Goal: Task Accomplishment & Management: Manage account settings

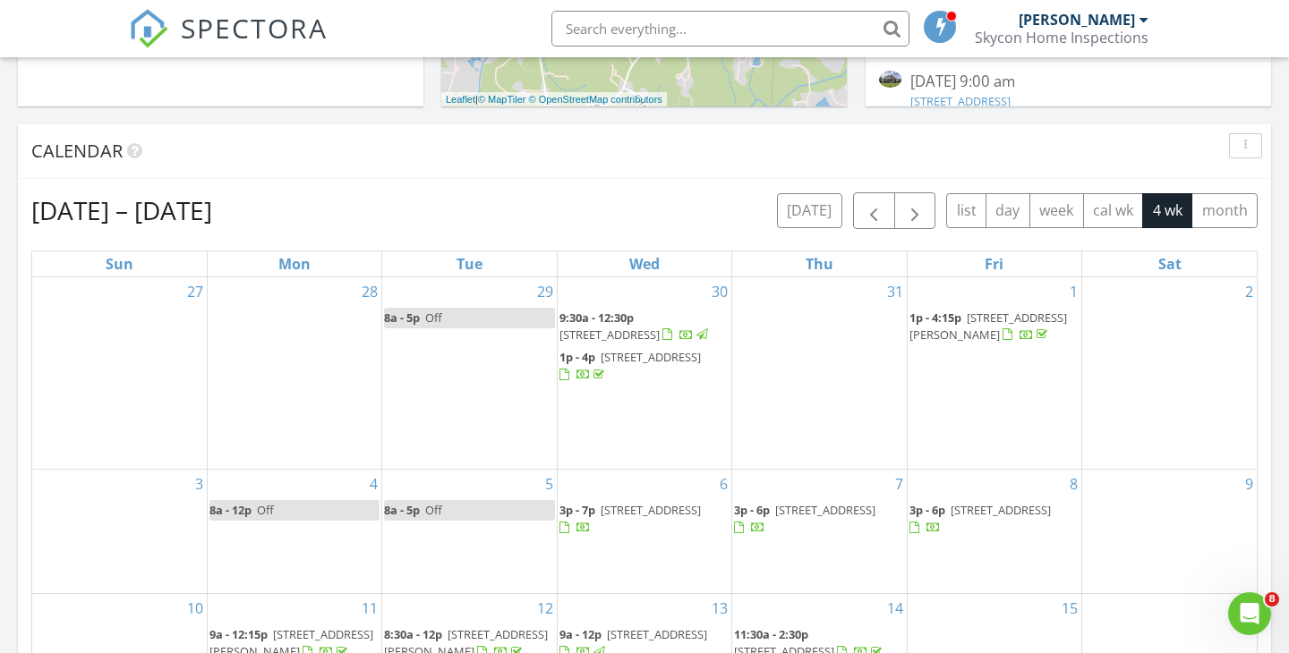
scroll to position [678, 0]
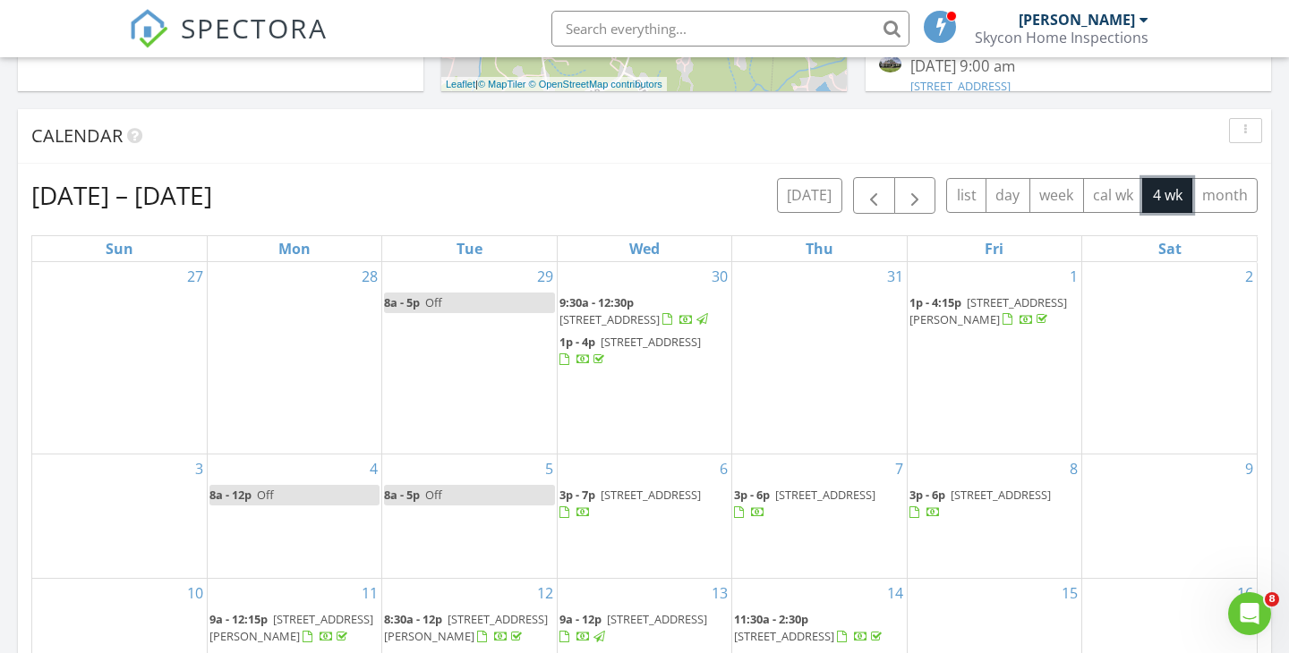
click at [1150, 198] on button "4 wk" at bounding box center [1167, 195] width 50 height 35
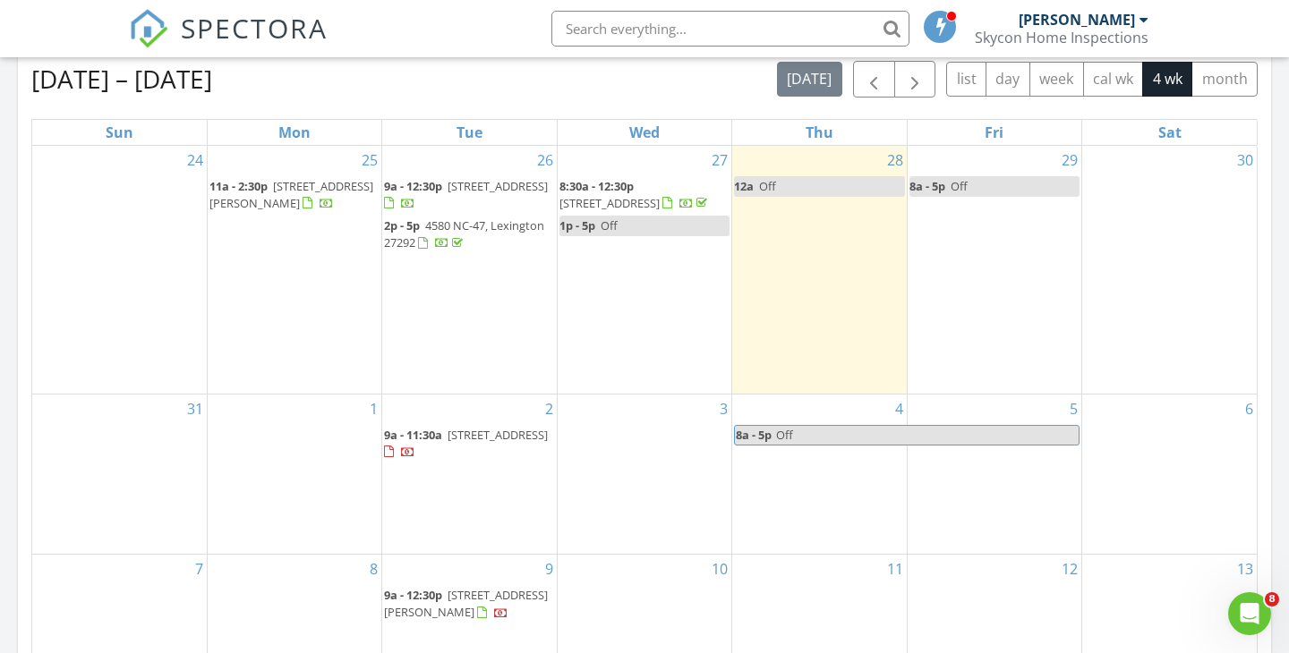
scroll to position [794, 0]
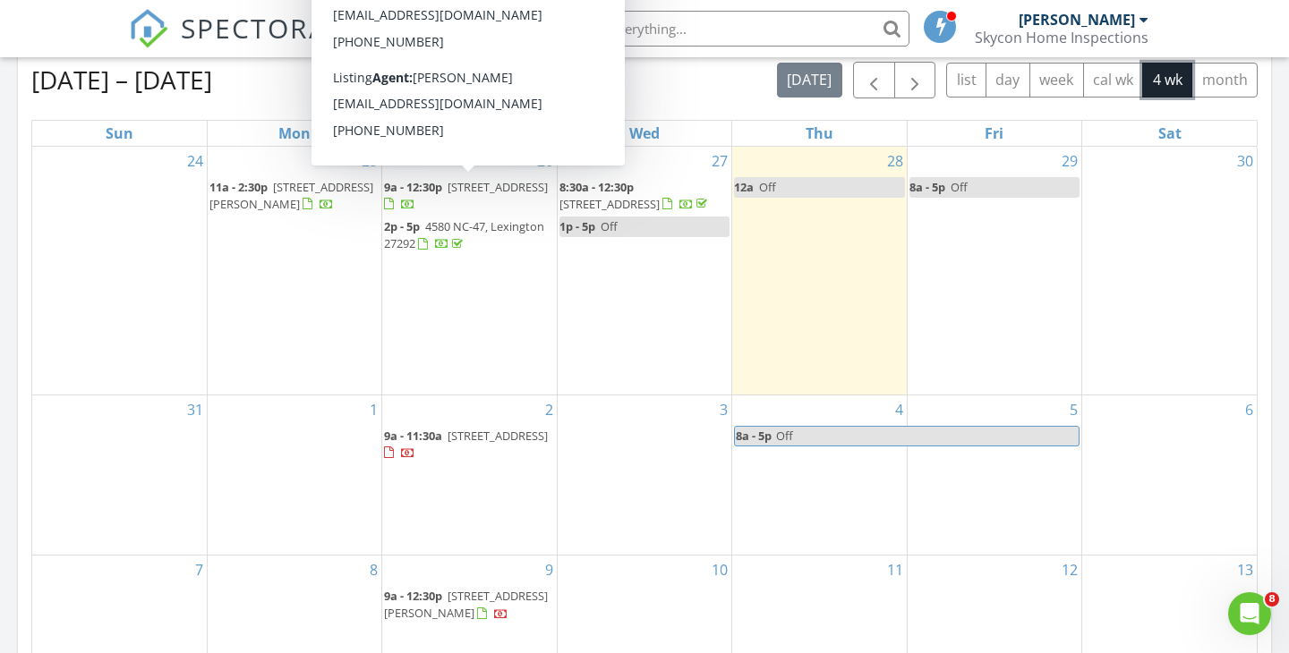
click at [468, 187] on span "130 Leeward Dr, Stokesdale 27357" at bounding box center [497, 187] width 100 height 16
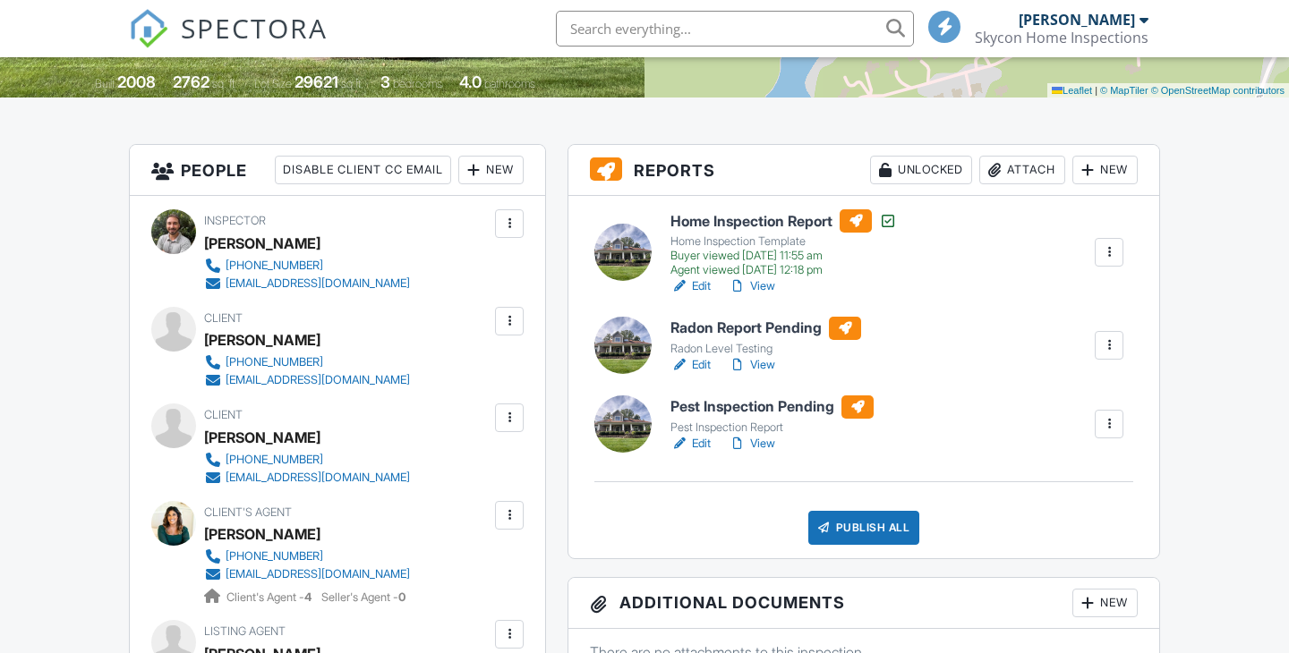
click at [1026, 168] on div "Attach" at bounding box center [1022, 170] width 86 height 29
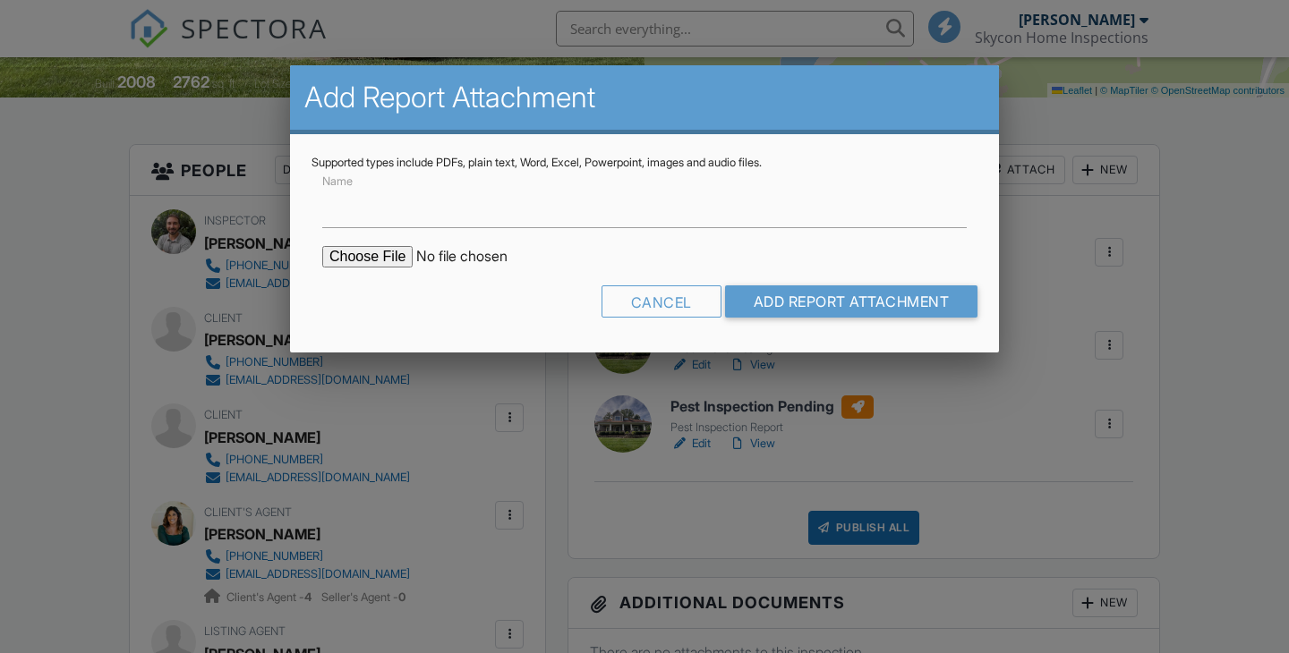
click at [369, 252] on input "file" at bounding box center [474, 256] width 304 height 21
type input "C:\fakepath\Termite Report 130 Leeward Dr STOKESDALE NC.pdf"
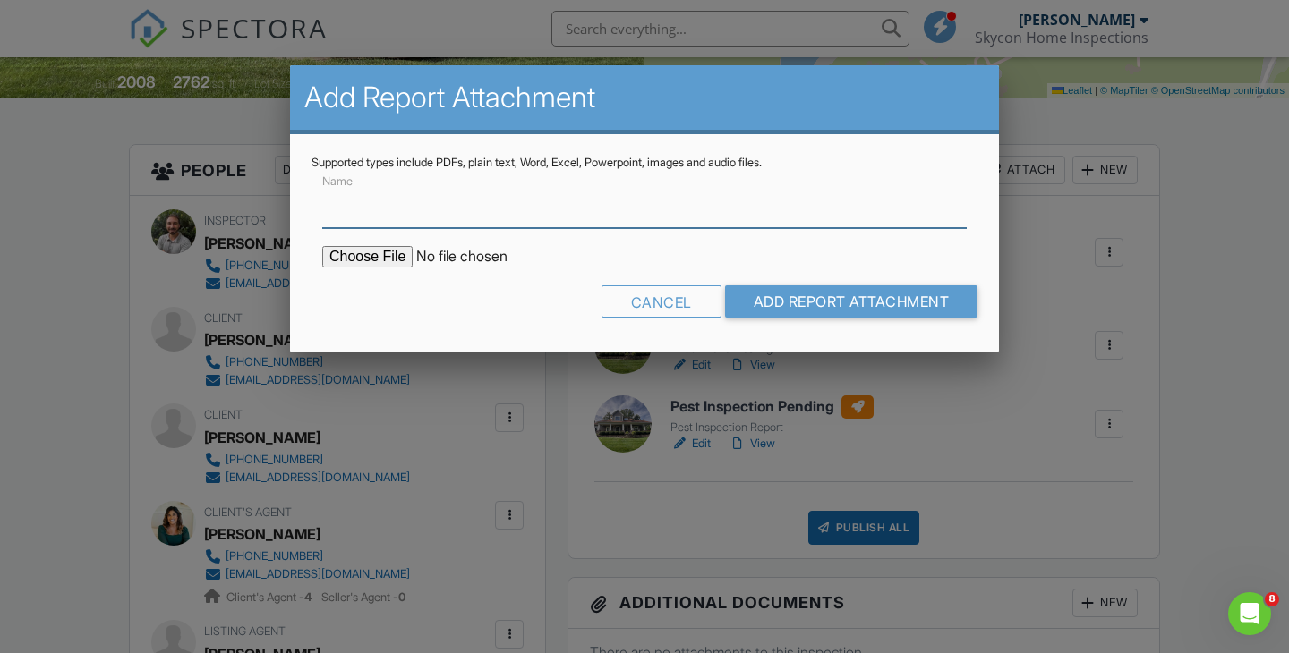
click at [528, 225] on input "Name" at bounding box center [644, 206] width 644 height 44
type input "Termite Report"
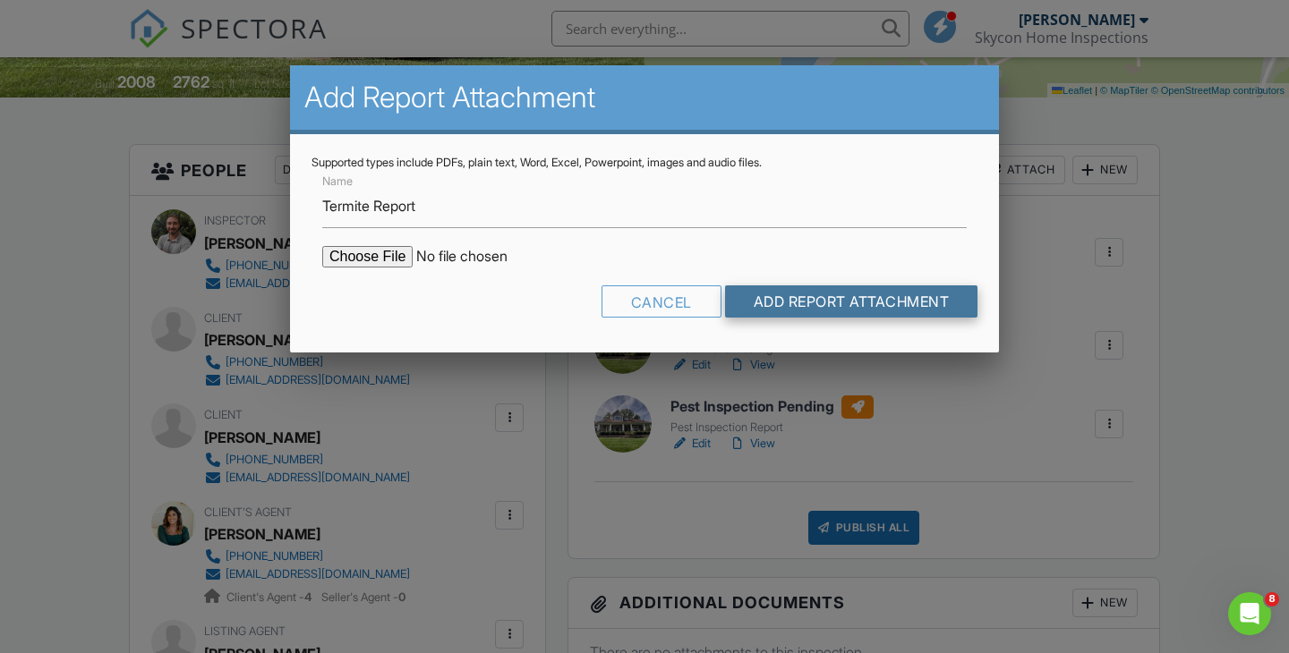
click at [857, 297] on input "Add Report Attachment" at bounding box center [851, 301] width 253 height 32
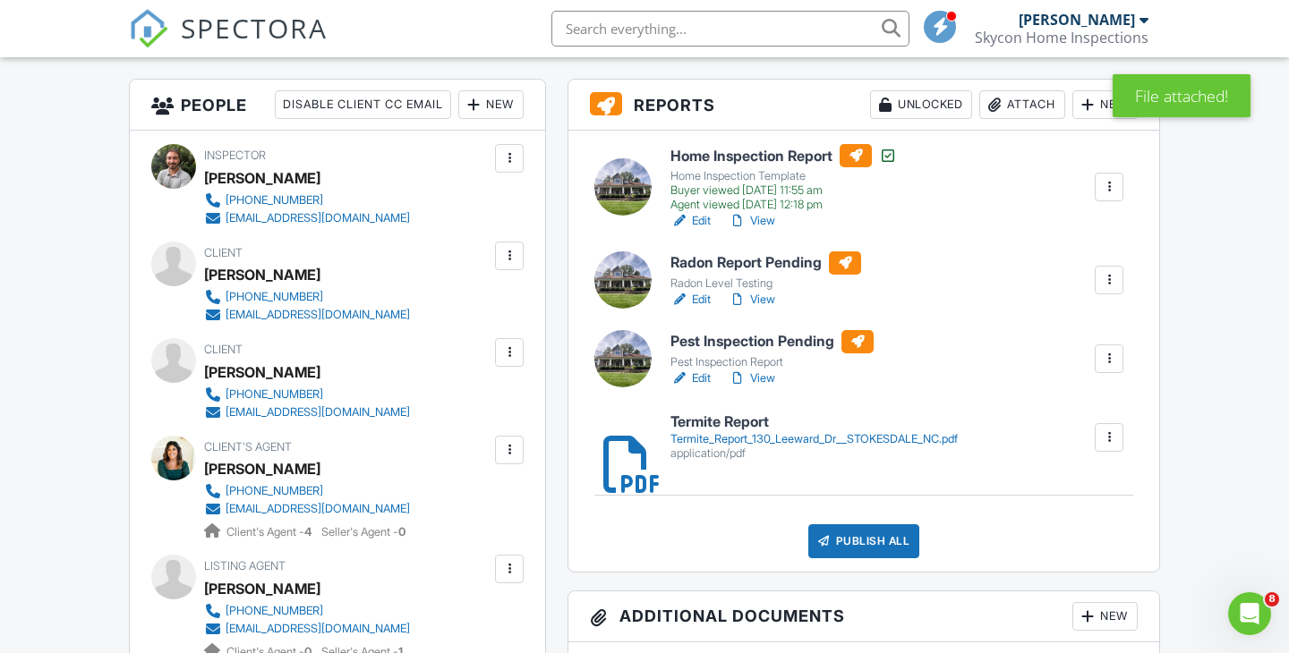
click at [1109, 357] on div at bounding box center [1109, 359] width 18 height 18
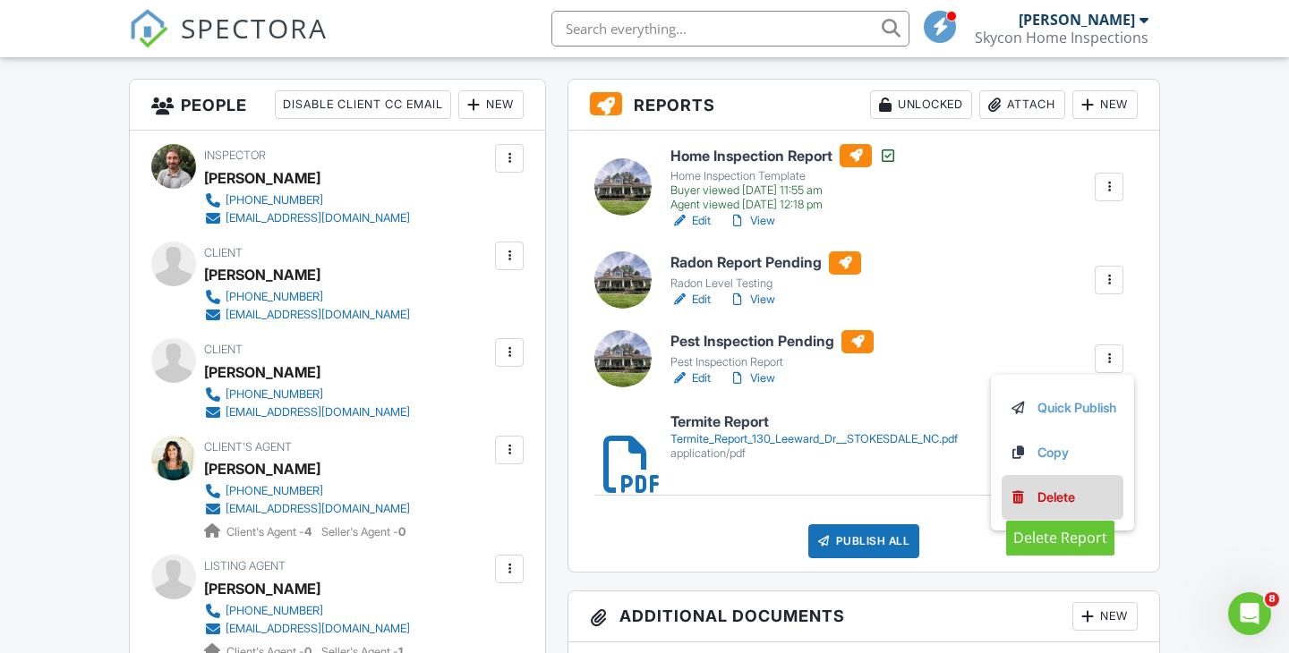
click at [1070, 497] on link "Delete" at bounding box center [1062, 498] width 107 height 20
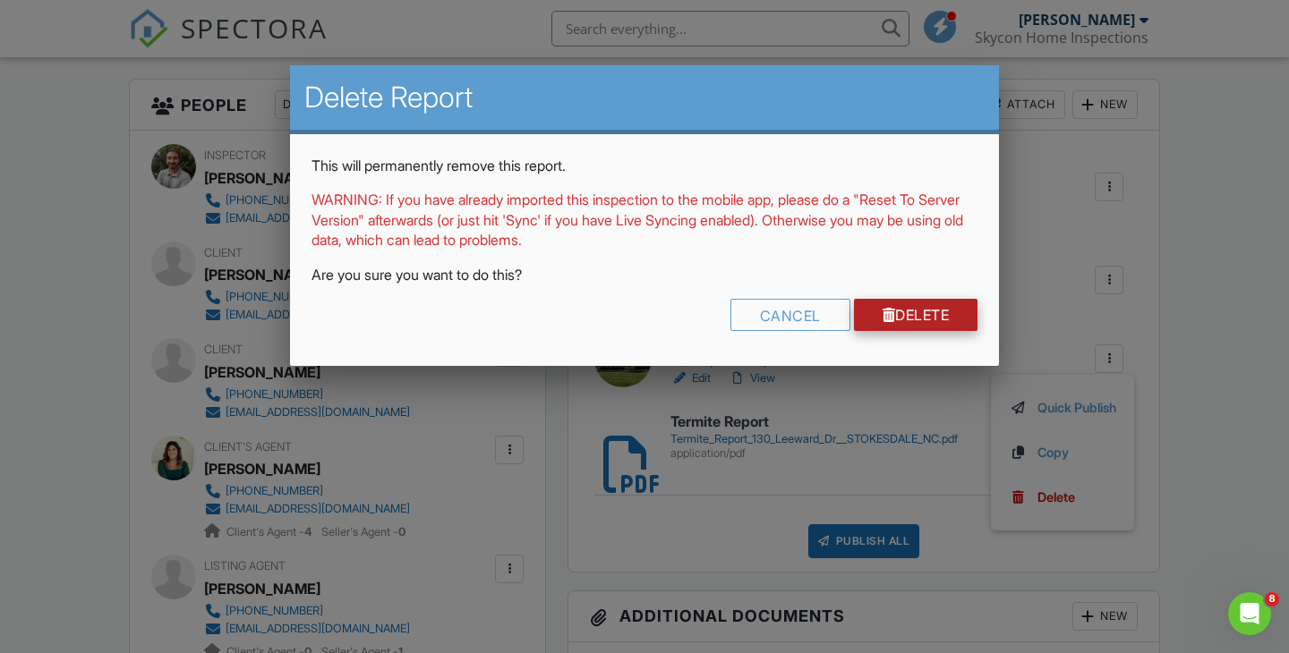
click at [926, 316] on link "Delete" at bounding box center [916, 315] width 124 height 32
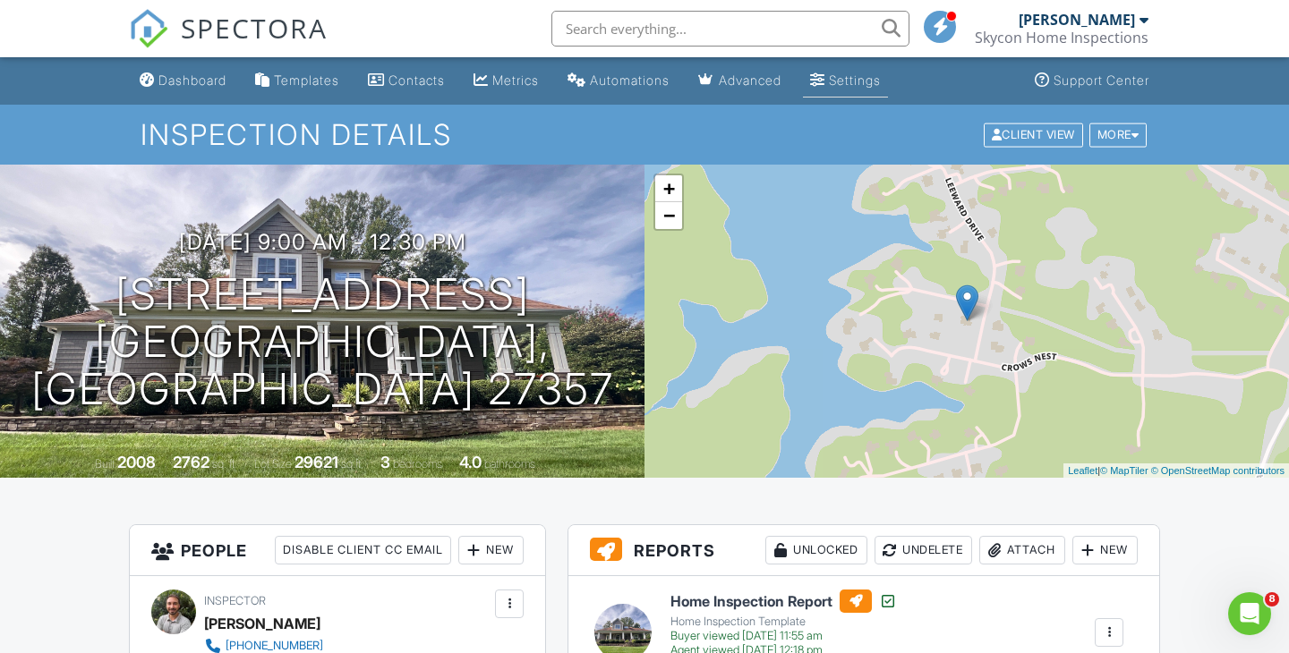
click at [881, 86] on div "Settings" at bounding box center [855, 79] width 52 height 15
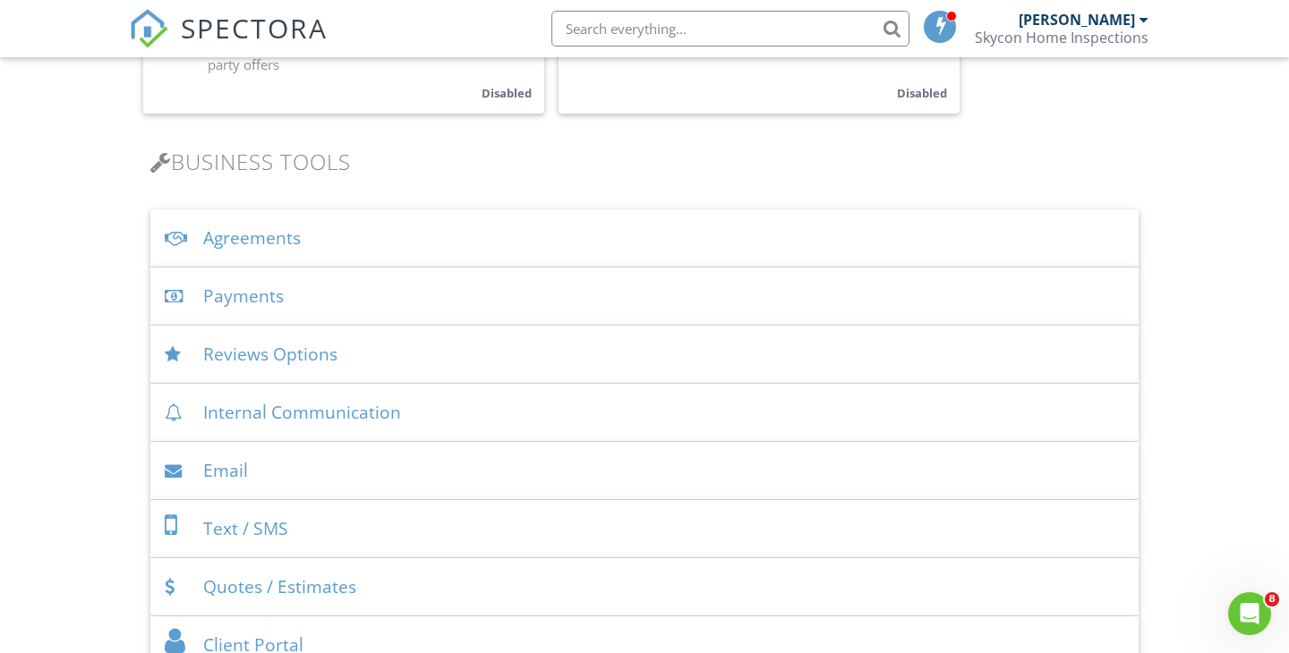
scroll to position [514, 0]
click at [365, 293] on div "Payments" at bounding box center [644, 293] width 988 height 58
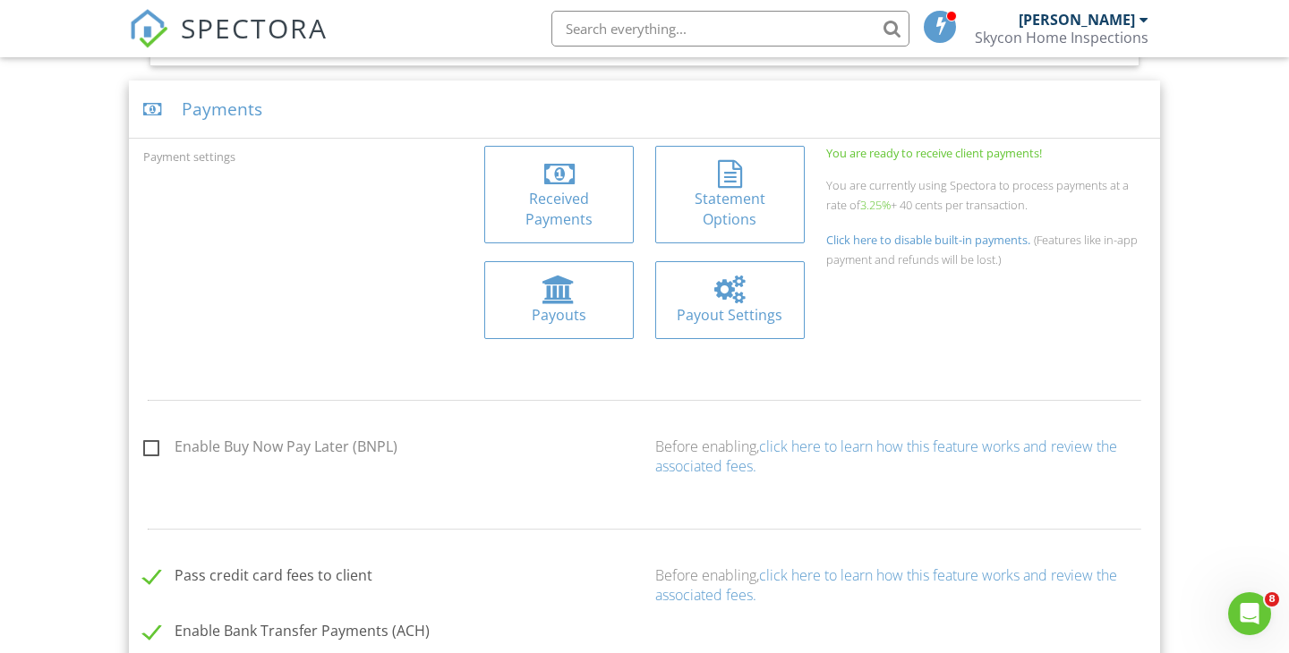
scroll to position [701, 0]
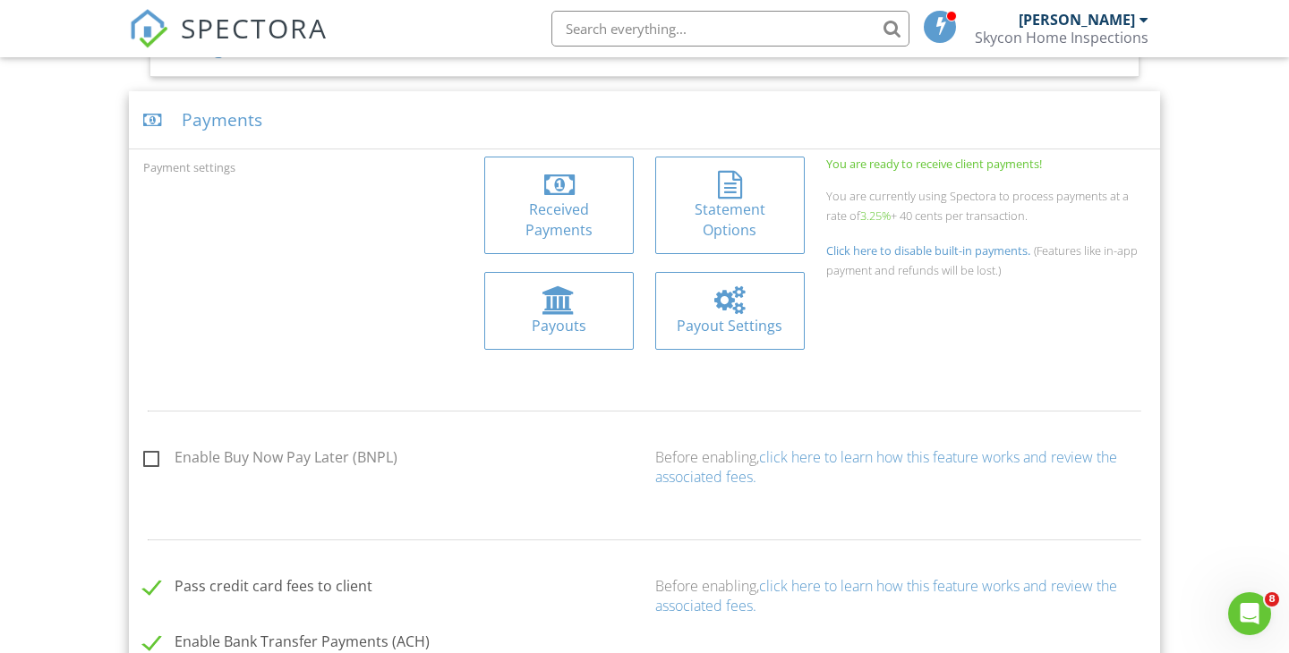
click at [597, 197] on div at bounding box center [558, 185] width 121 height 29
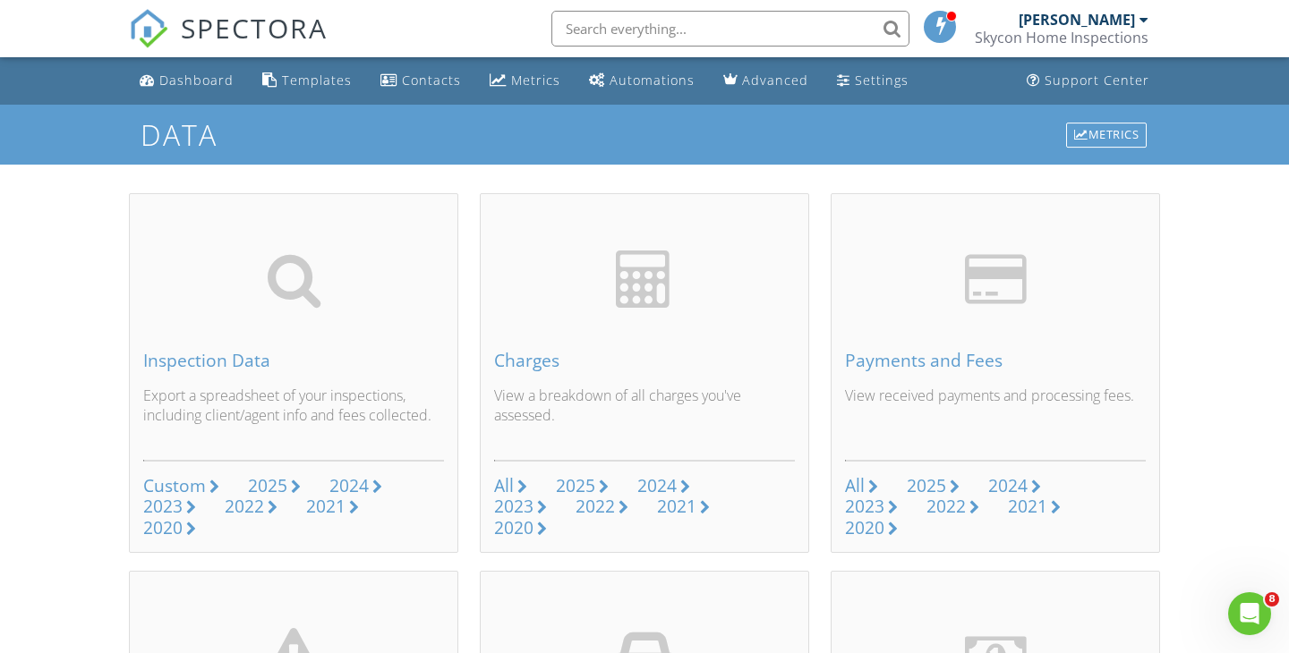
click at [629, 38] on input "text" at bounding box center [730, 29] width 358 height 36
type input "invoices"
click at [760, 22] on input "invoices" at bounding box center [730, 29] width 358 height 36
click at [861, 77] on div "Settings" at bounding box center [882, 80] width 54 height 17
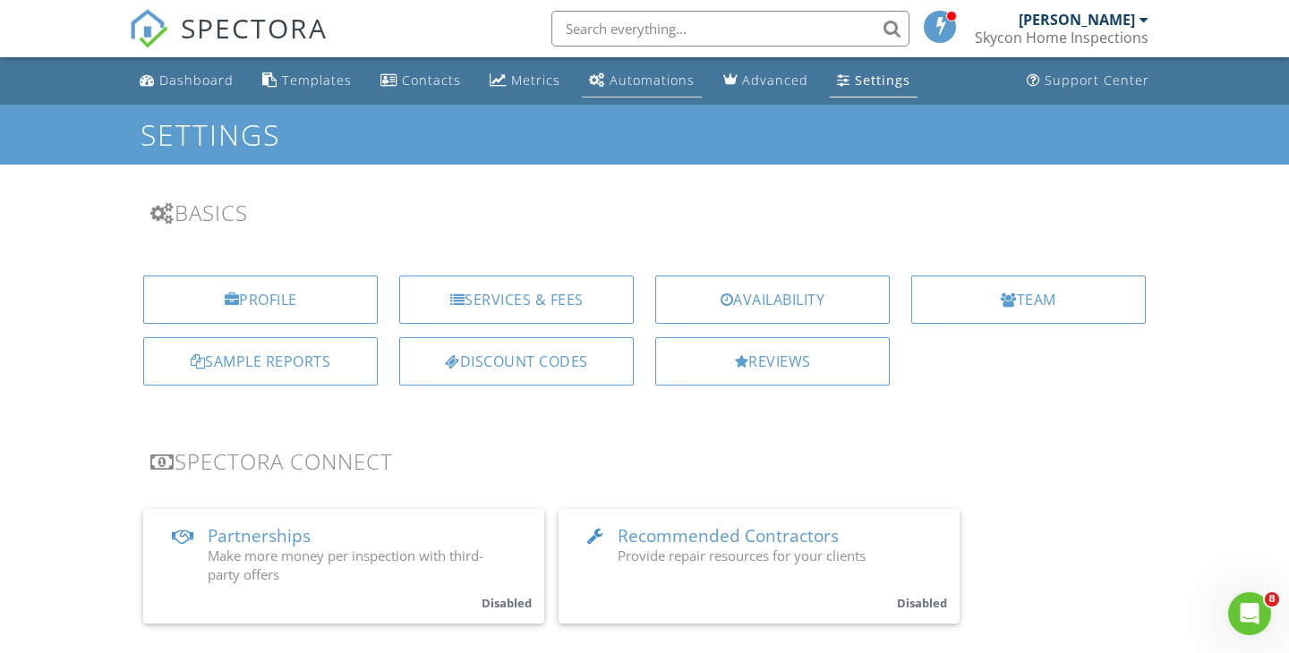
click at [645, 93] on link "Automations" at bounding box center [642, 80] width 120 height 33
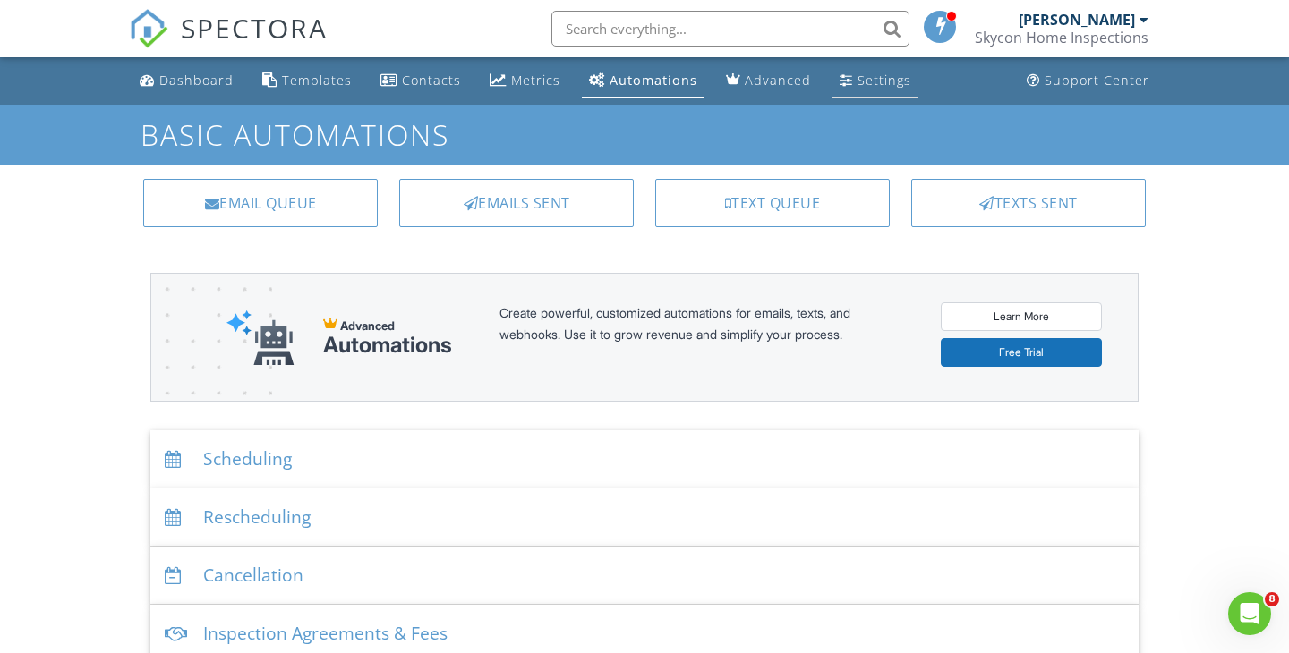
click at [866, 77] on div "Settings" at bounding box center [884, 80] width 54 height 17
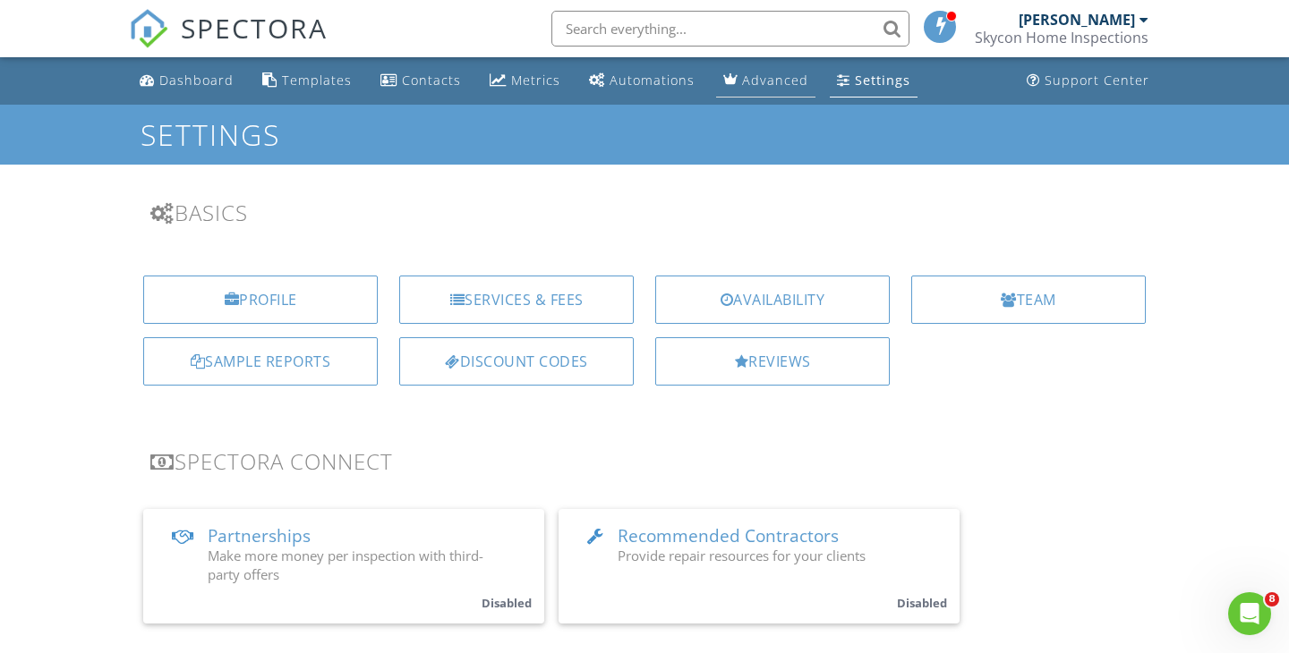
click at [754, 89] on link "Advanced" at bounding box center [765, 80] width 99 height 33
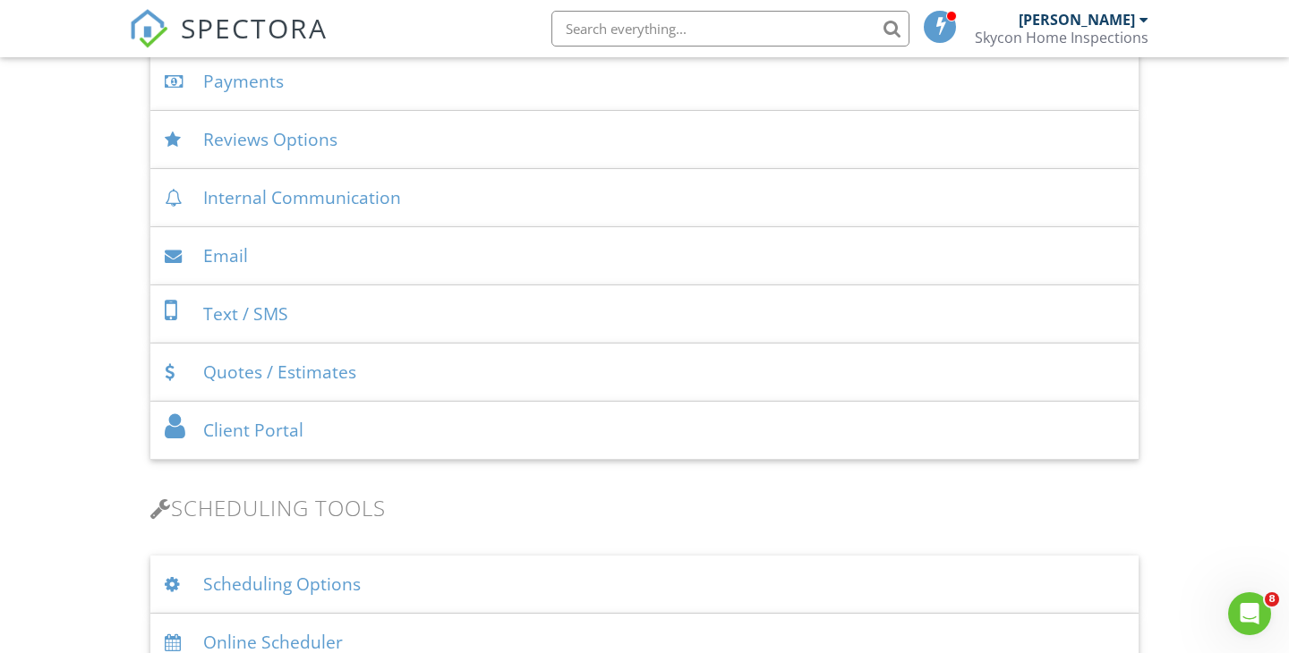
scroll to position [731, 0]
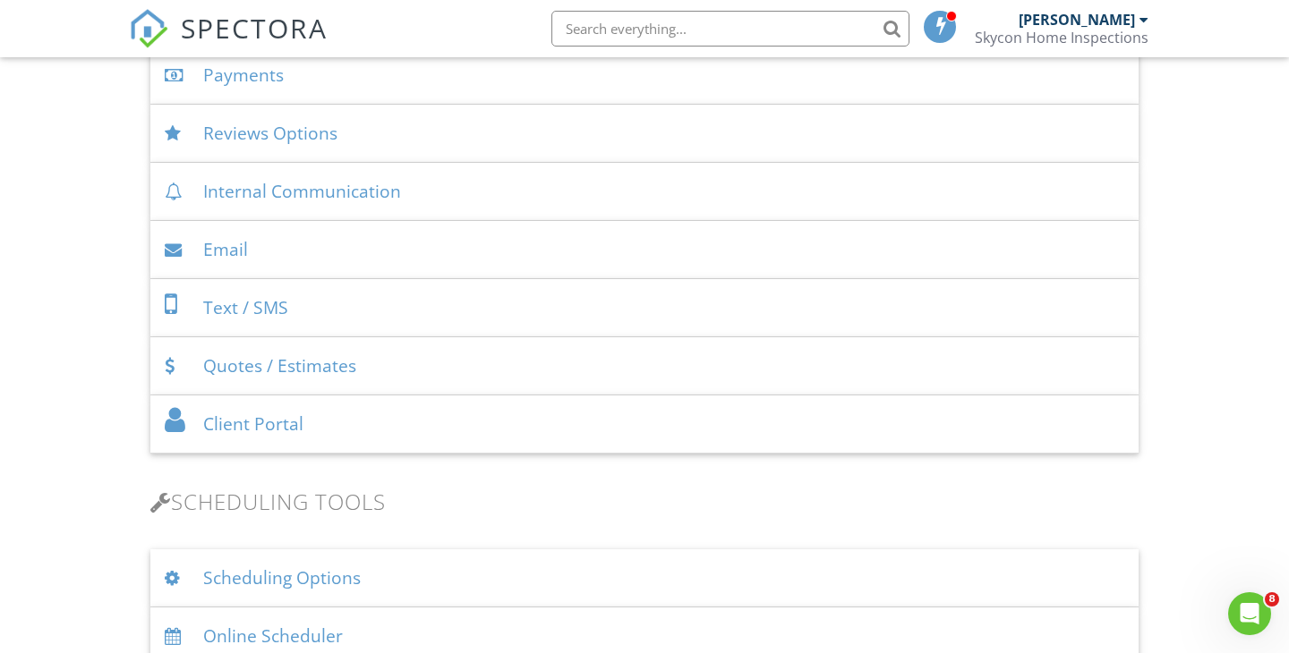
click at [519, 370] on div "Quotes / Estimates" at bounding box center [644, 366] width 988 height 58
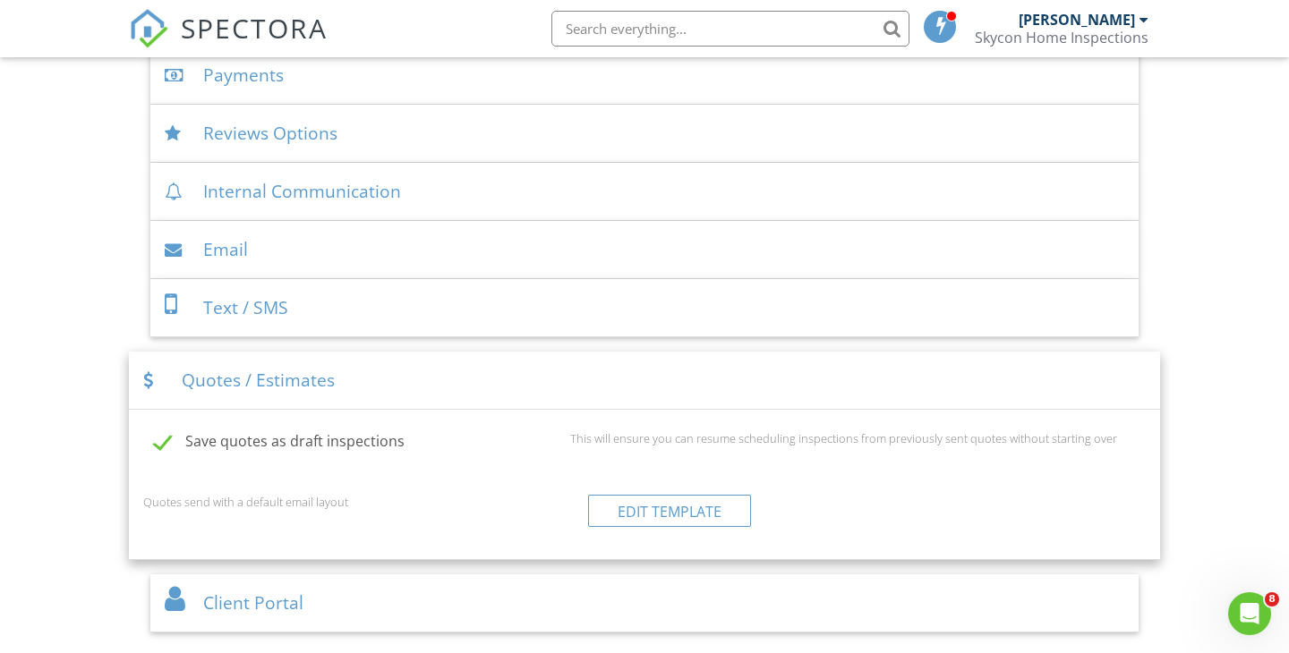
click at [519, 369] on div "Quotes / Estimates" at bounding box center [644, 381] width 1031 height 58
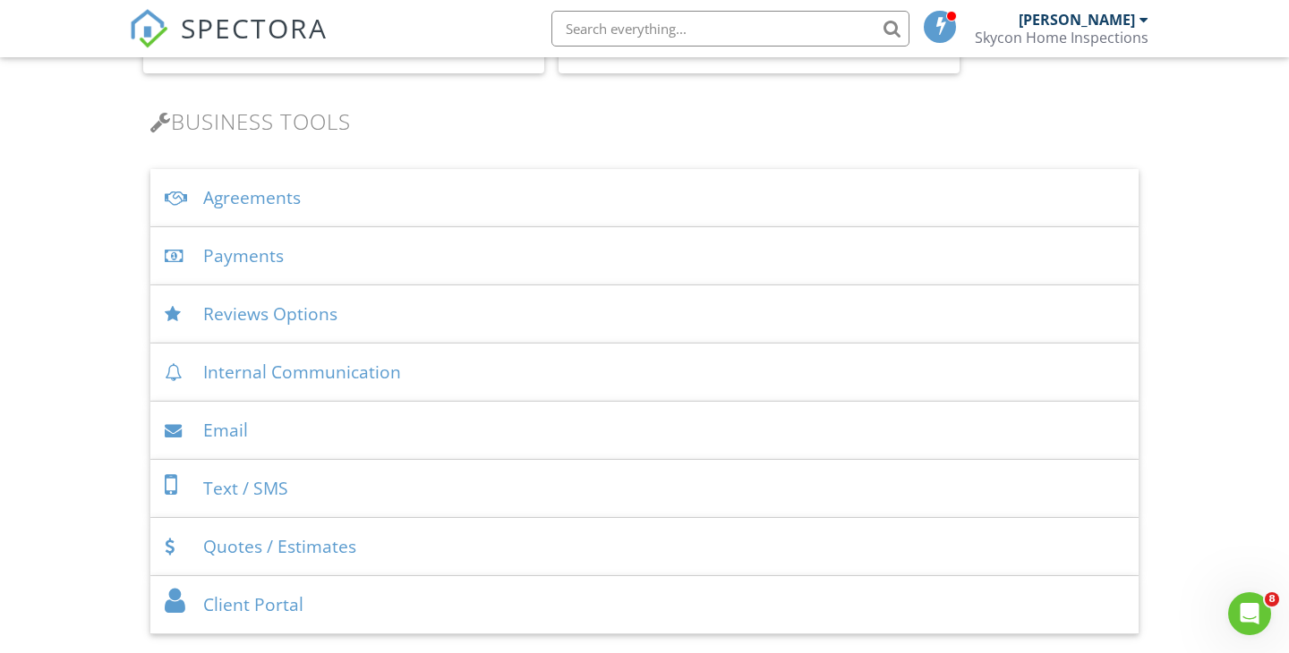
scroll to position [558, 0]
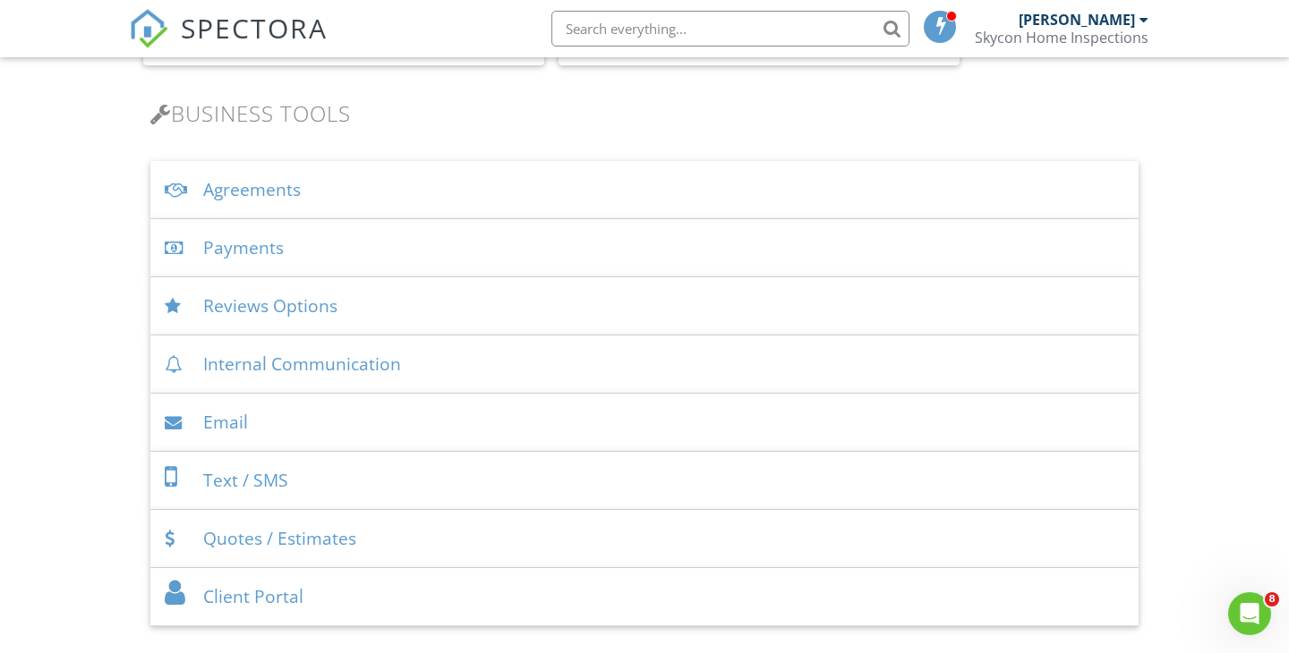
click at [472, 240] on div "Payments" at bounding box center [644, 248] width 988 height 58
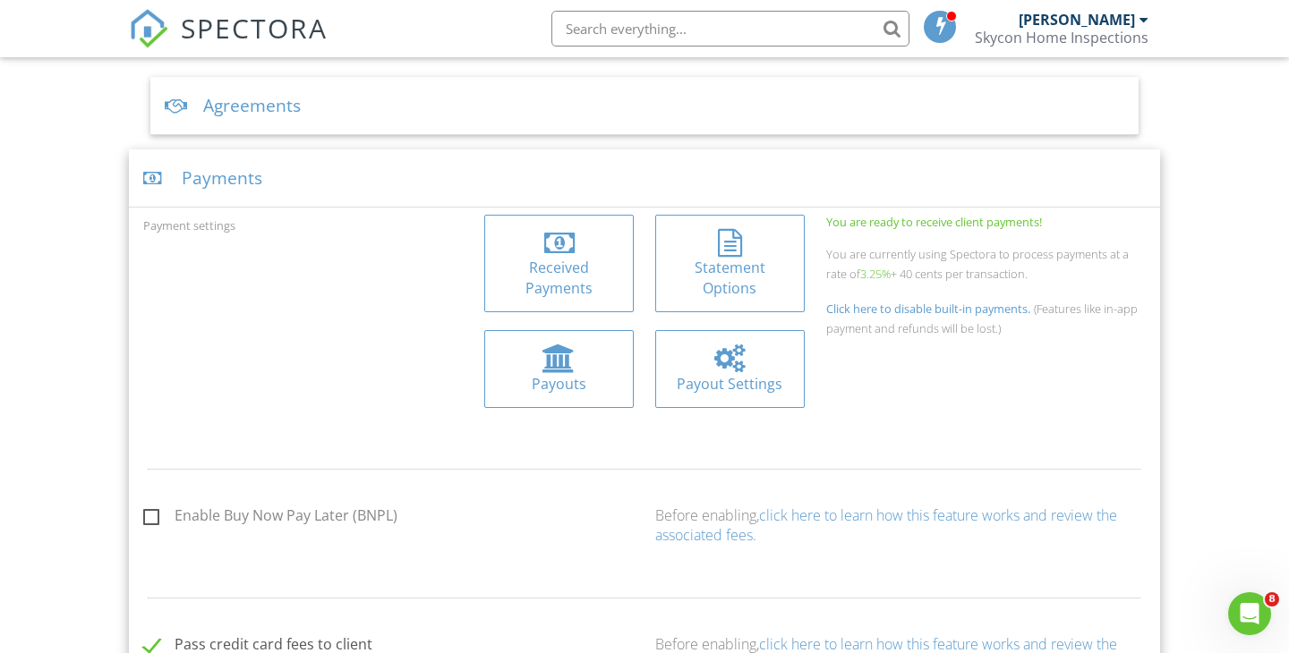
scroll to position [655, 0]
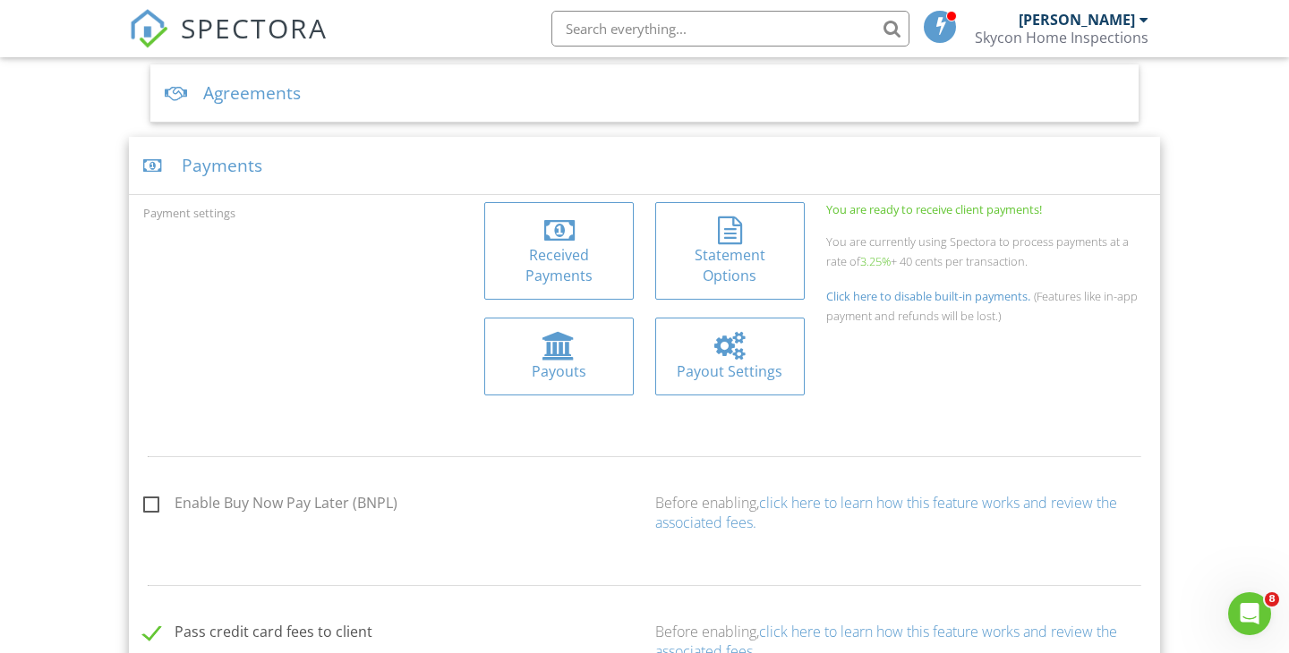
click at [748, 242] on div at bounding box center [729, 231] width 121 height 29
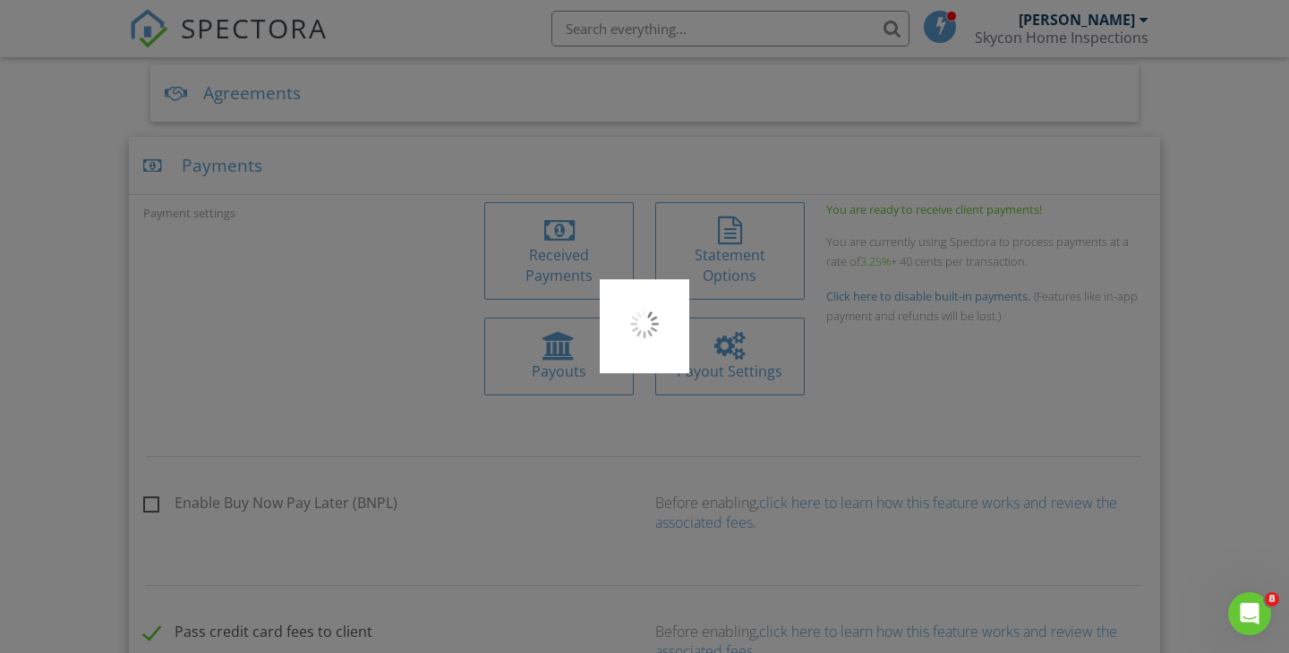
type input "SKYCON HOM"
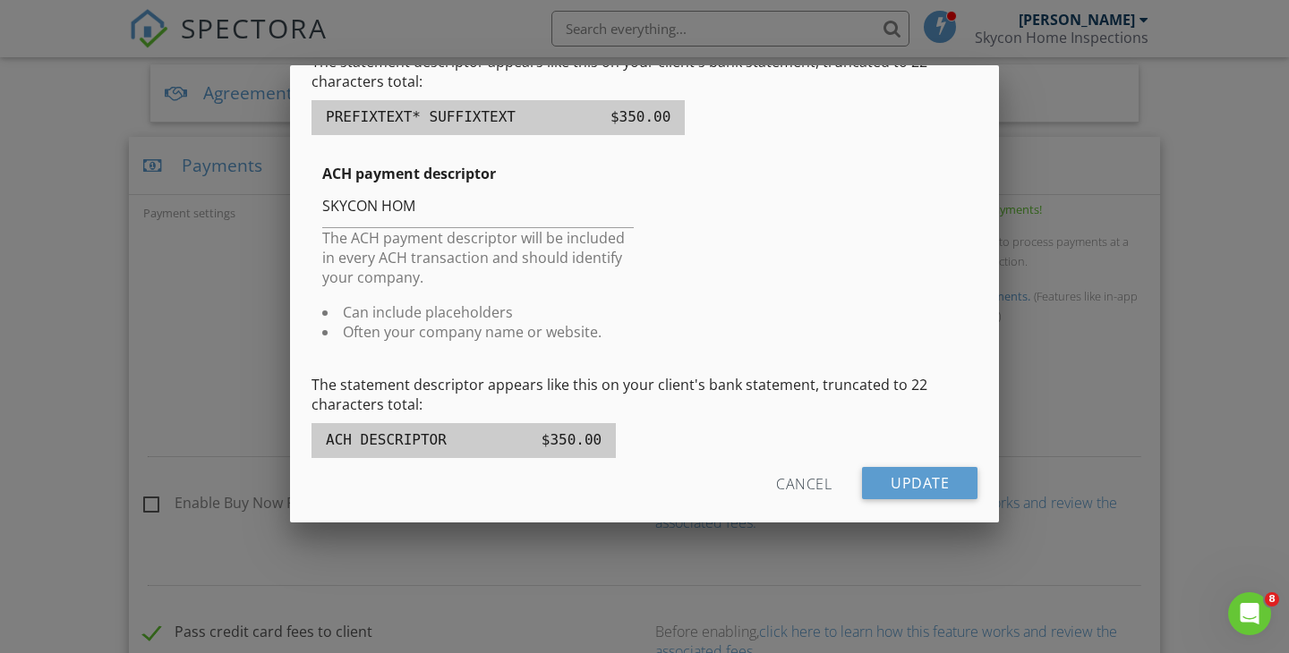
scroll to position [493, 0]
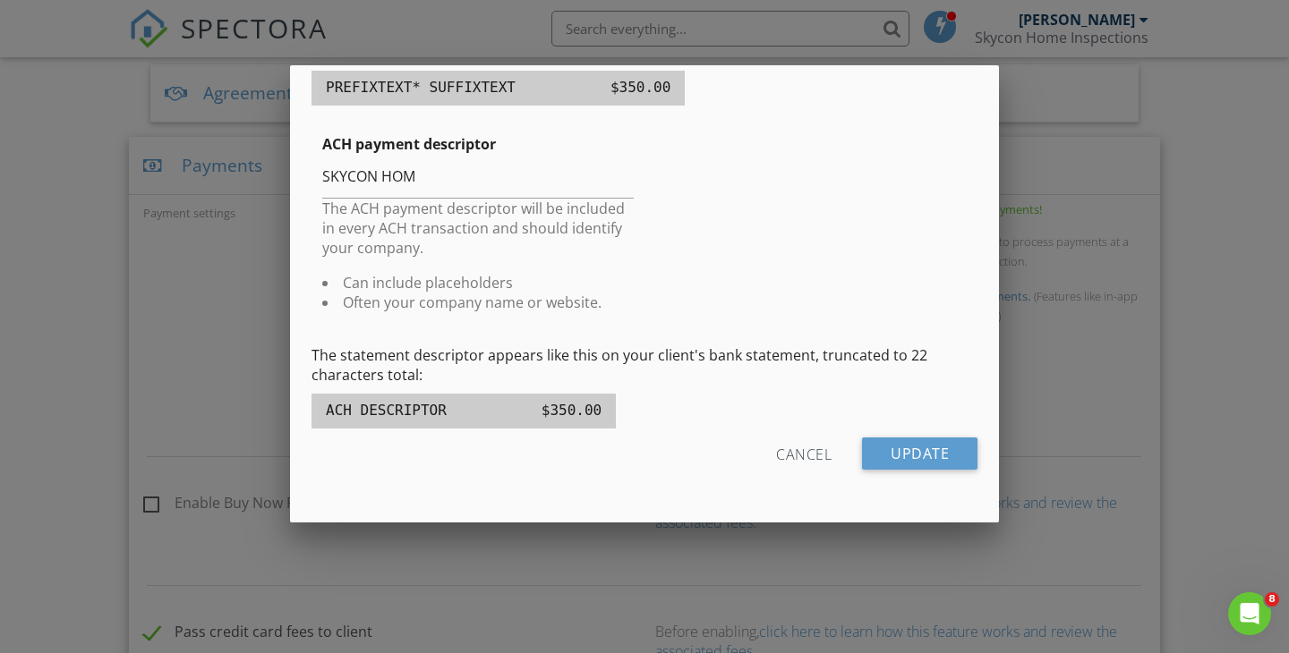
click at [806, 460] on div "Cancel" at bounding box center [803, 454] width 55 height 32
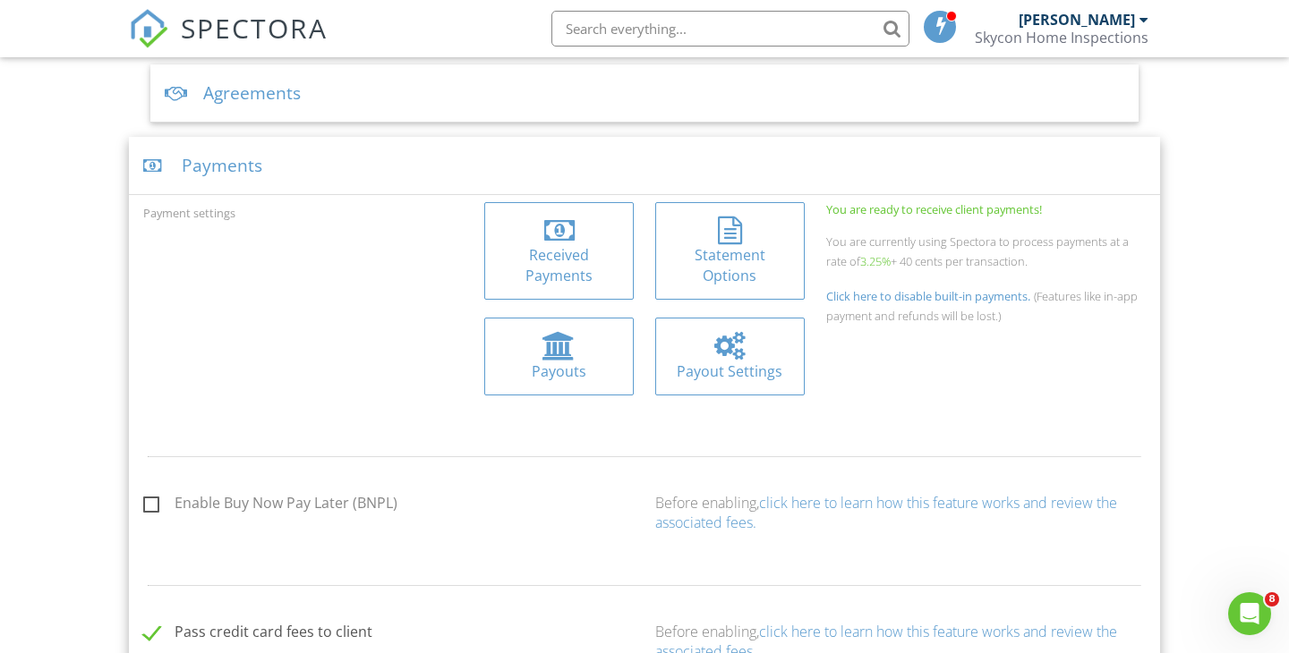
click at [741, 353] on div at bounding box center [729, 346] width 30 height 29
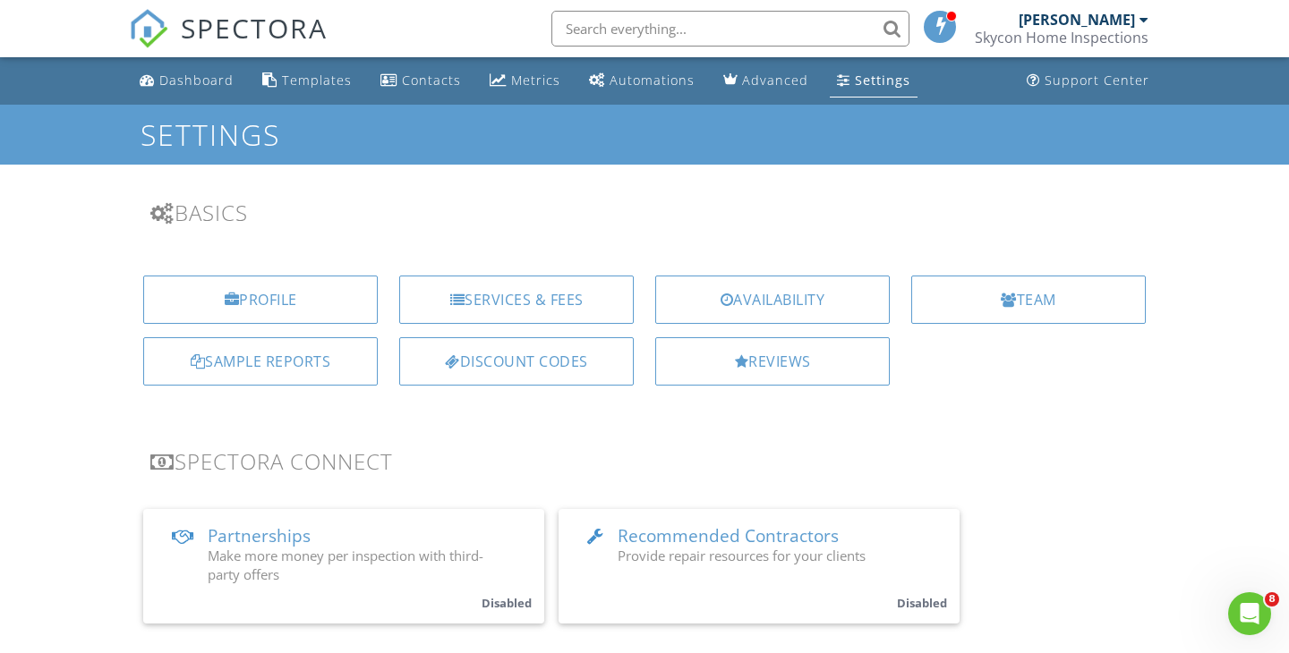
click at [657, 29] on input "text" at bounding box center [730, 29] width 358 height 36
type input "receipts"
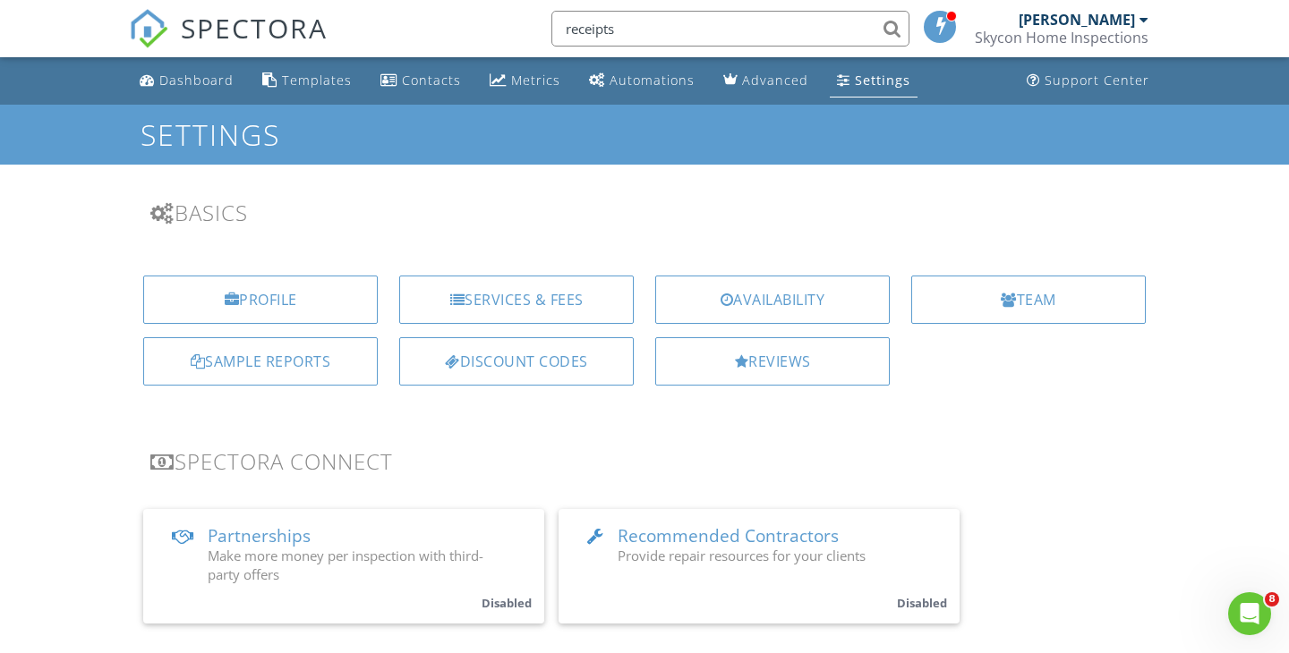
click at [795, 31] on input "receipts" at bounding box center [730, 29] width 358 height 36
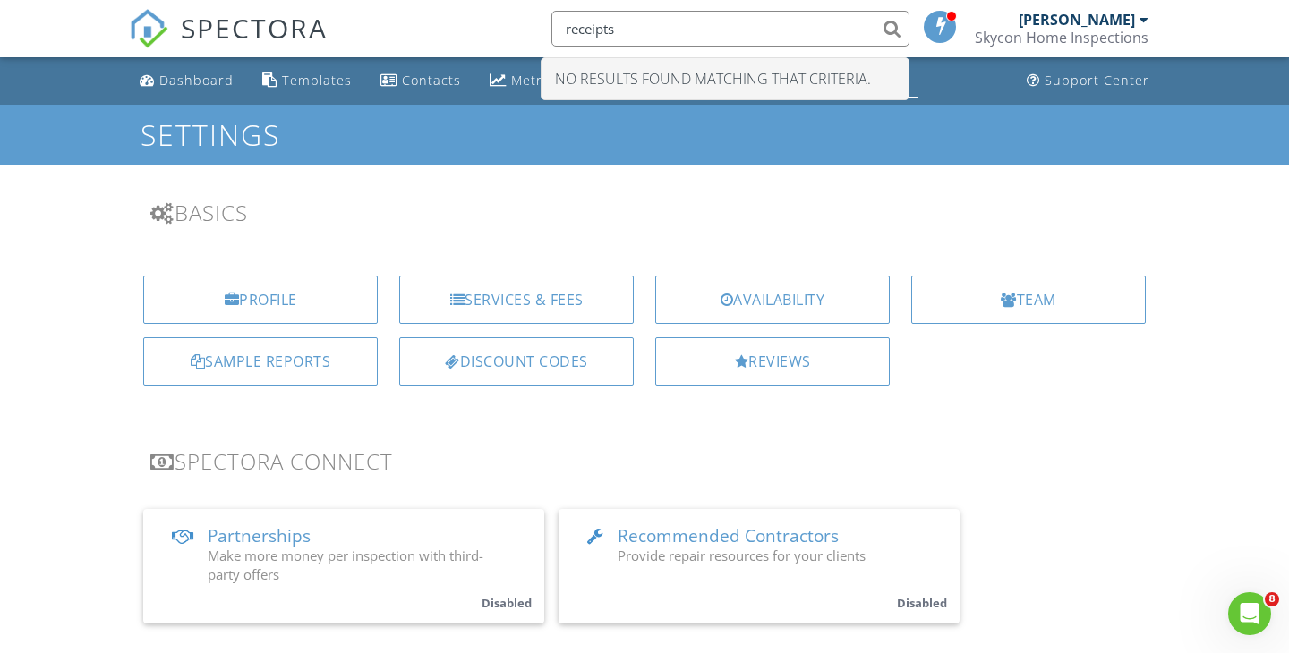
click at [795, 31] on input "receipts" at bounding box center [730, 29] width 358 height 36
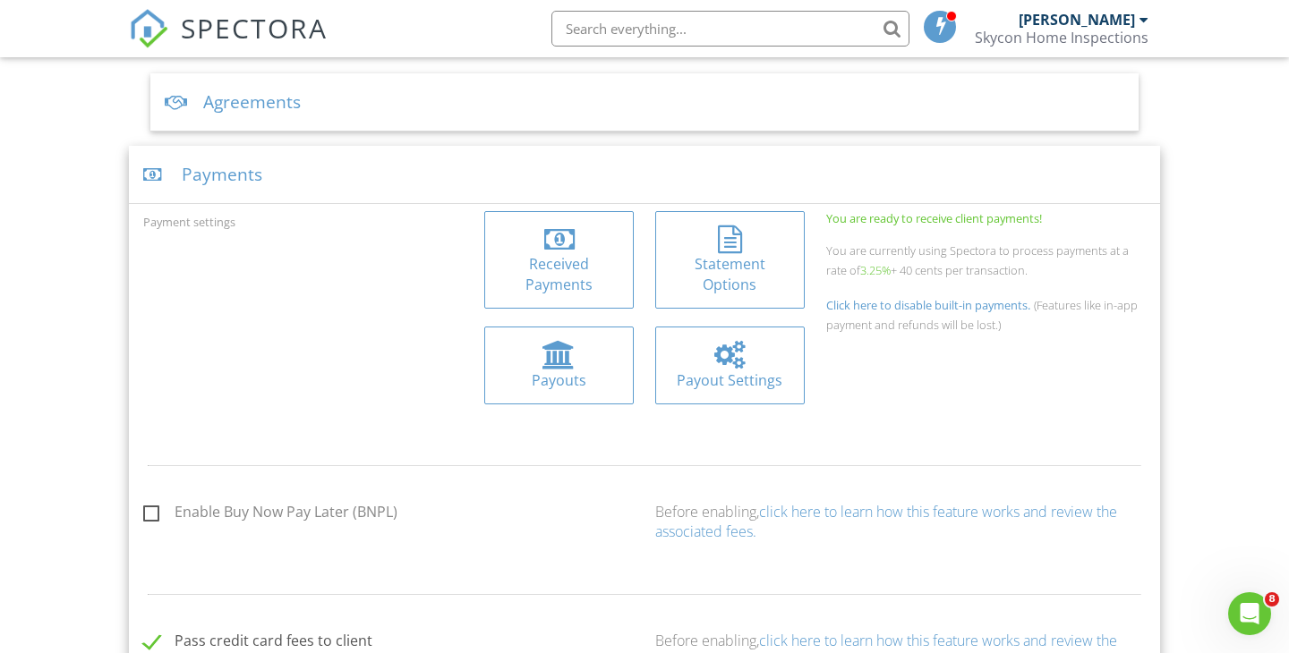
scroll to position [671, 0]
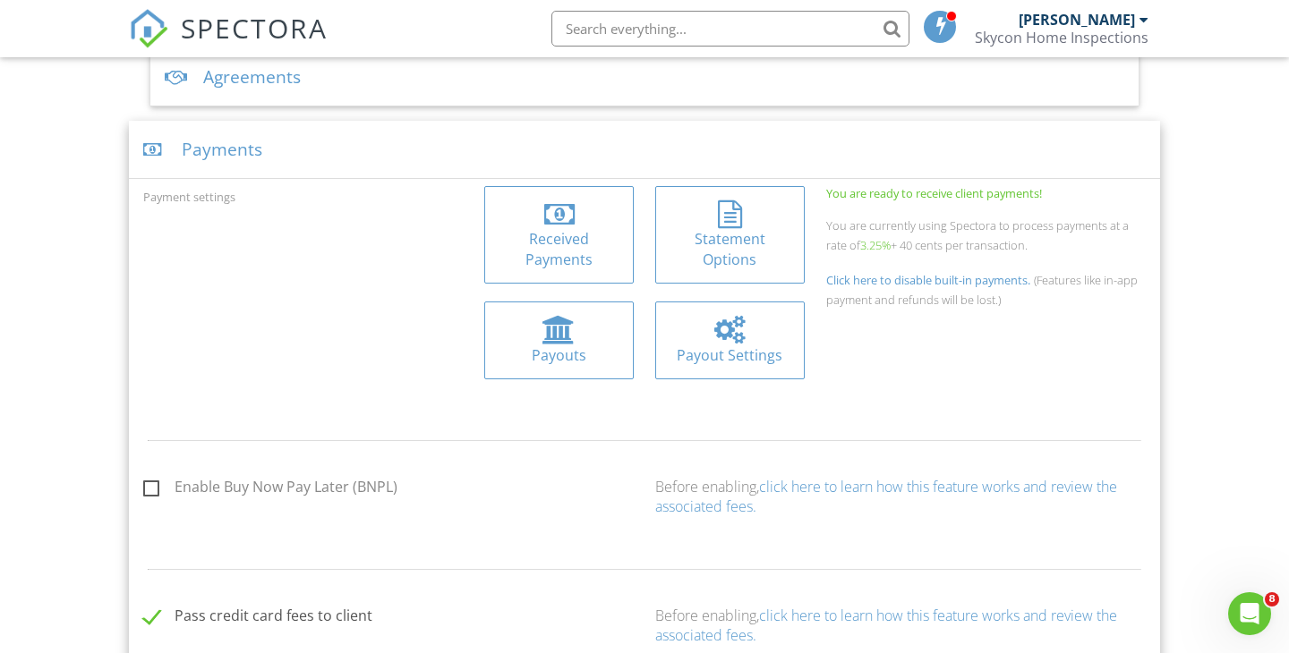
click at [589, 152] on div "Payments" at bounding box center [644, 150] width 1031 height 58
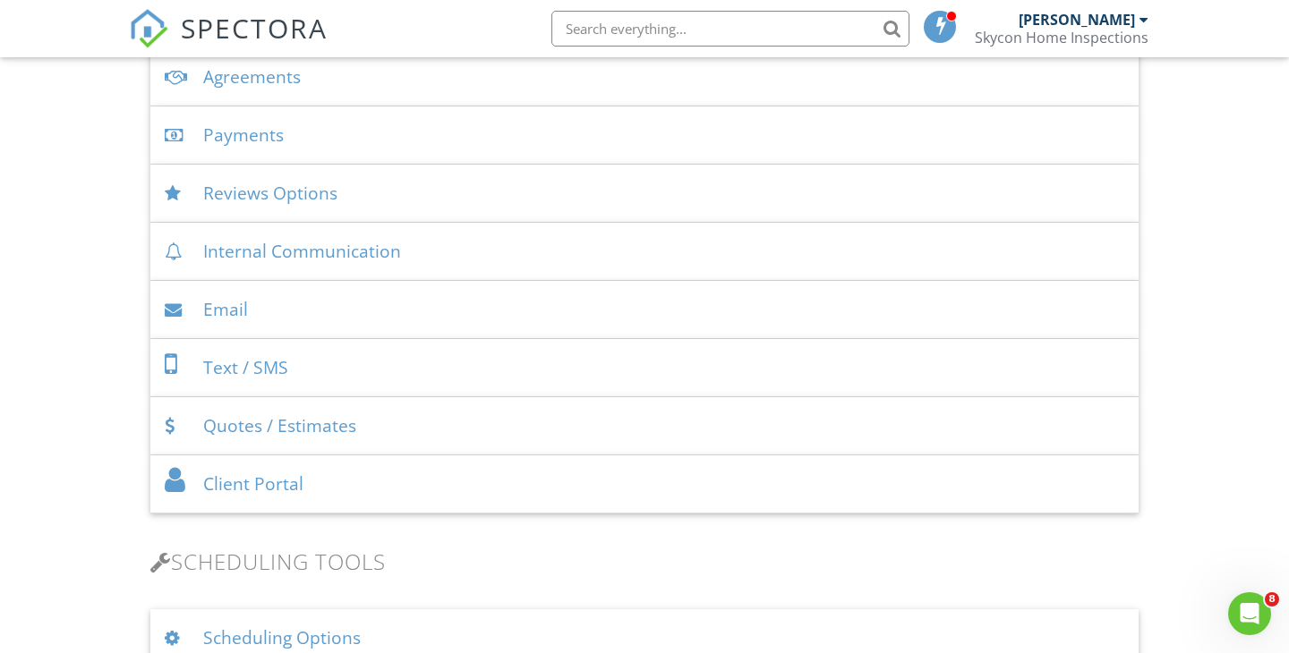
click at [589, 324] on div "Email" at bounding box center [644, 310] width 988 height 58
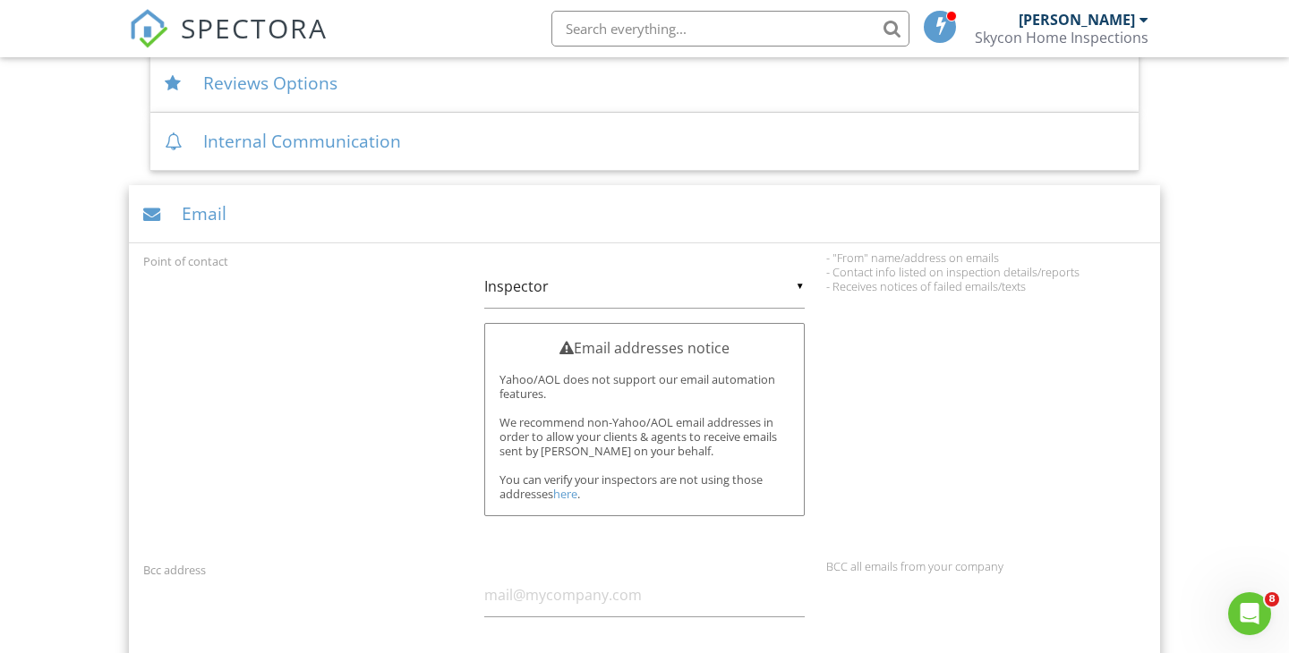
scroll to position [608, 0]
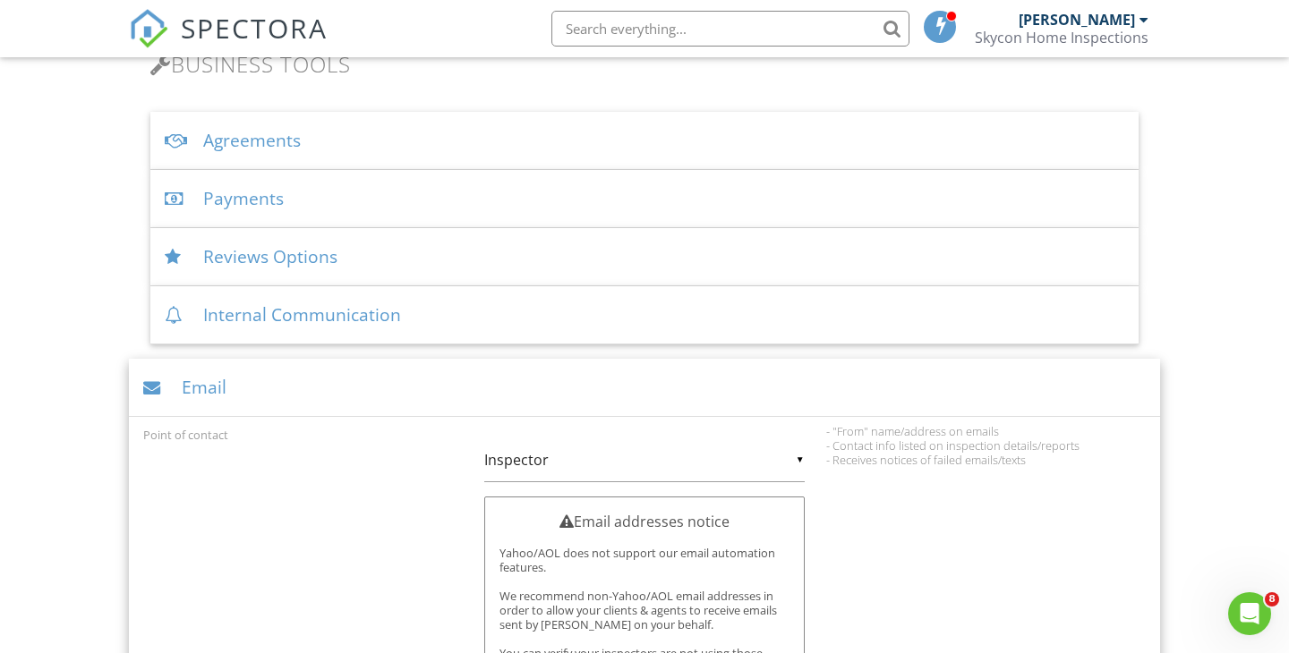
click at [620, 386] on div "Email" at bounding box center [644, 388] width 1031 height 58
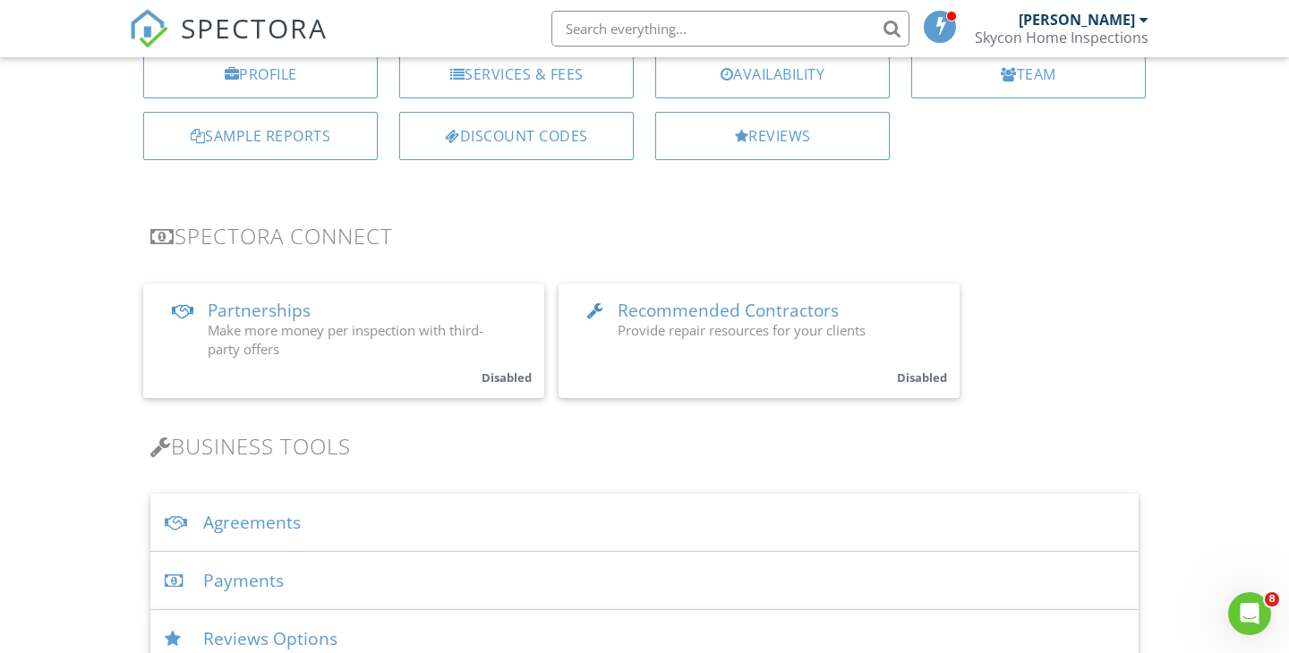
scroll to position [0, 0]
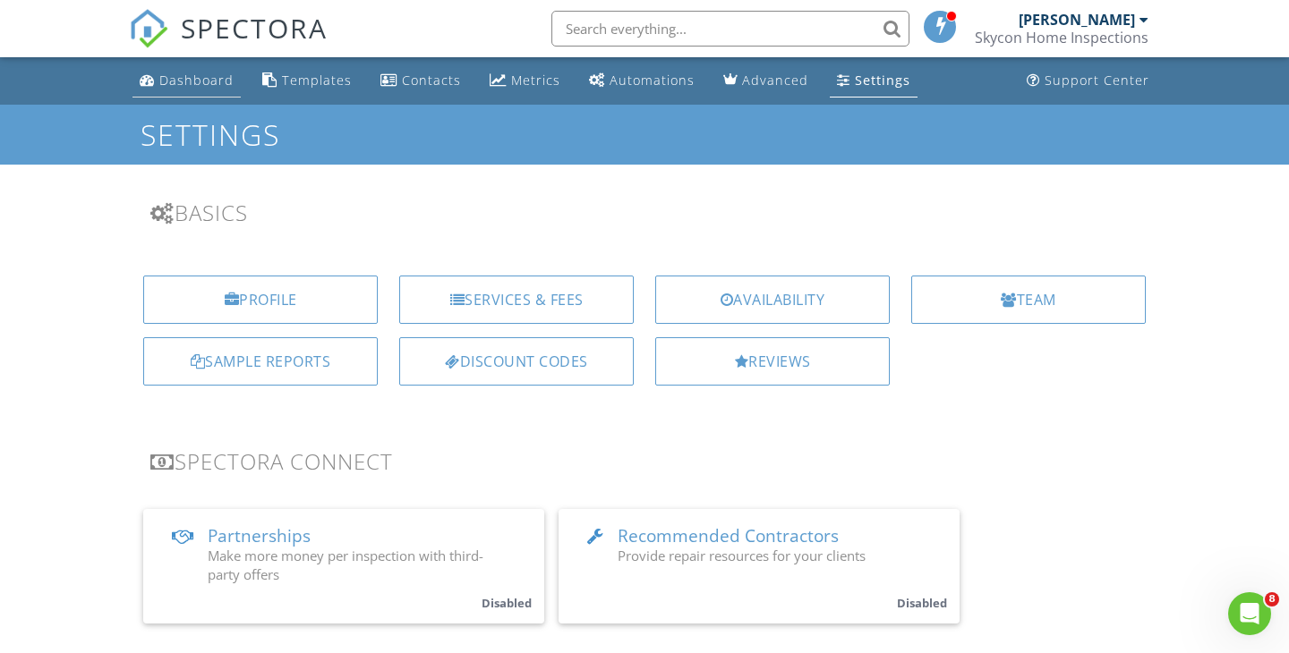
click at [192, 91] on link "Dashboard" at bounding box center [186, 80] width 108 height 33
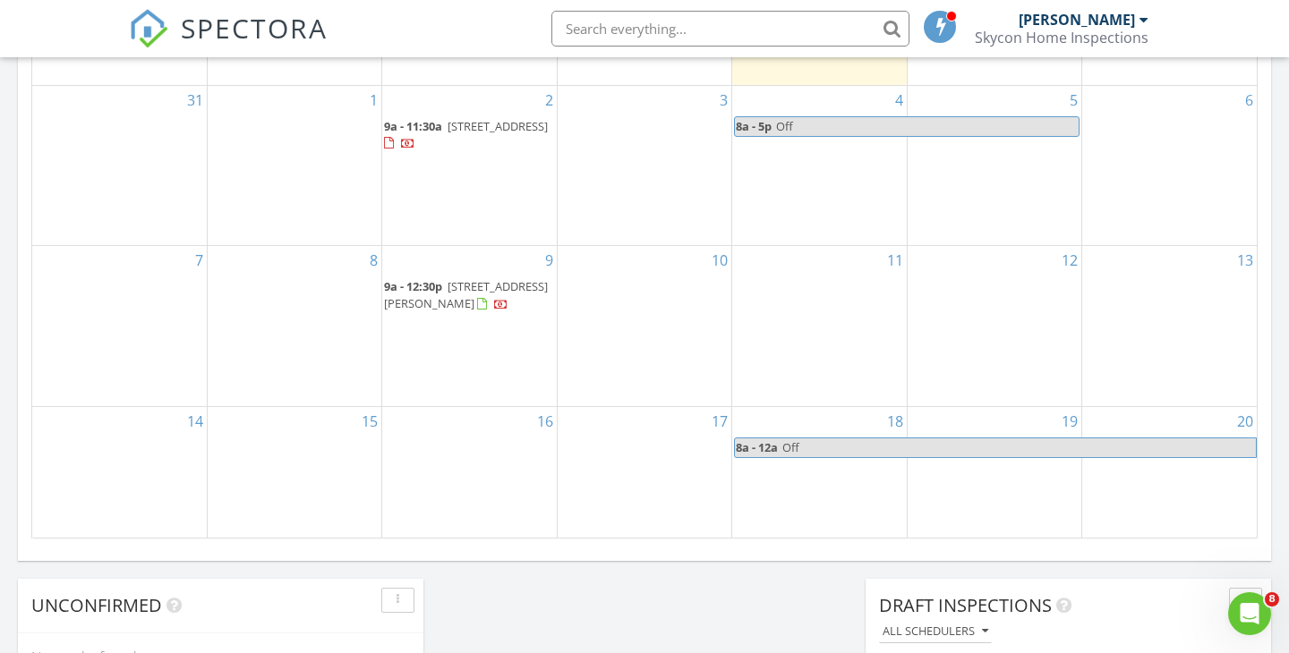
scroll to position [680, 0]
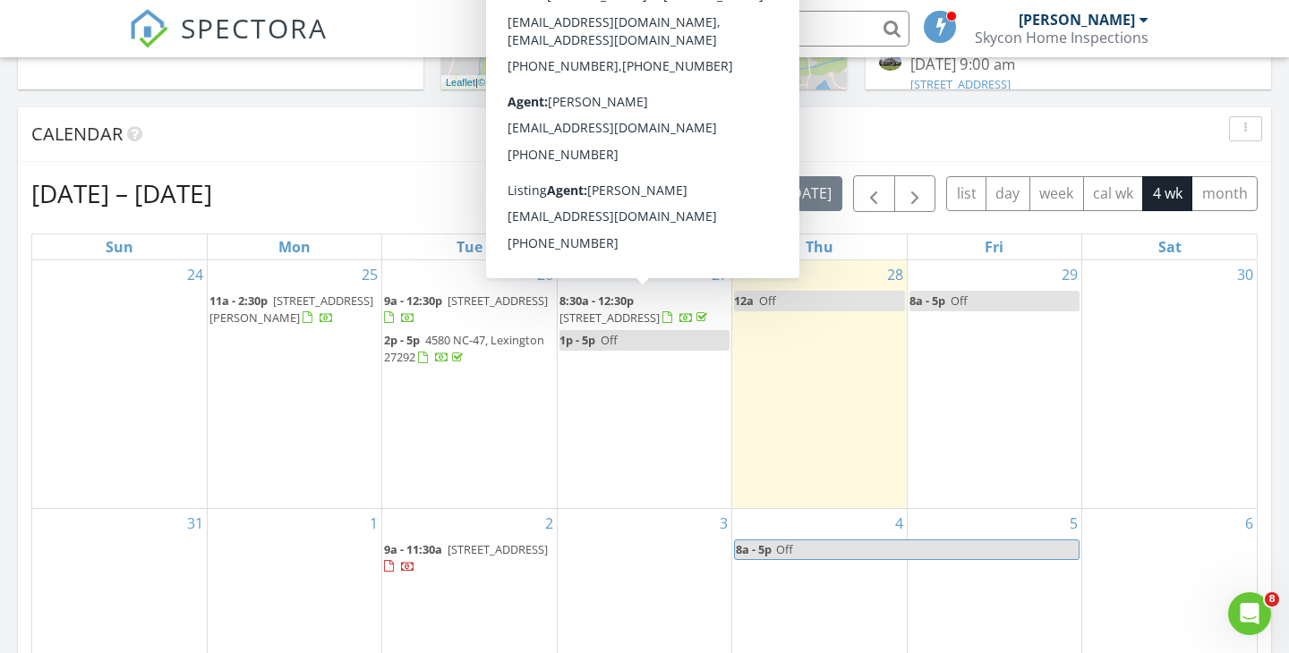
click at [660, 310] on span "[STREET_ADDRESS]" at bounding box center [609, 318] width 100 height 16
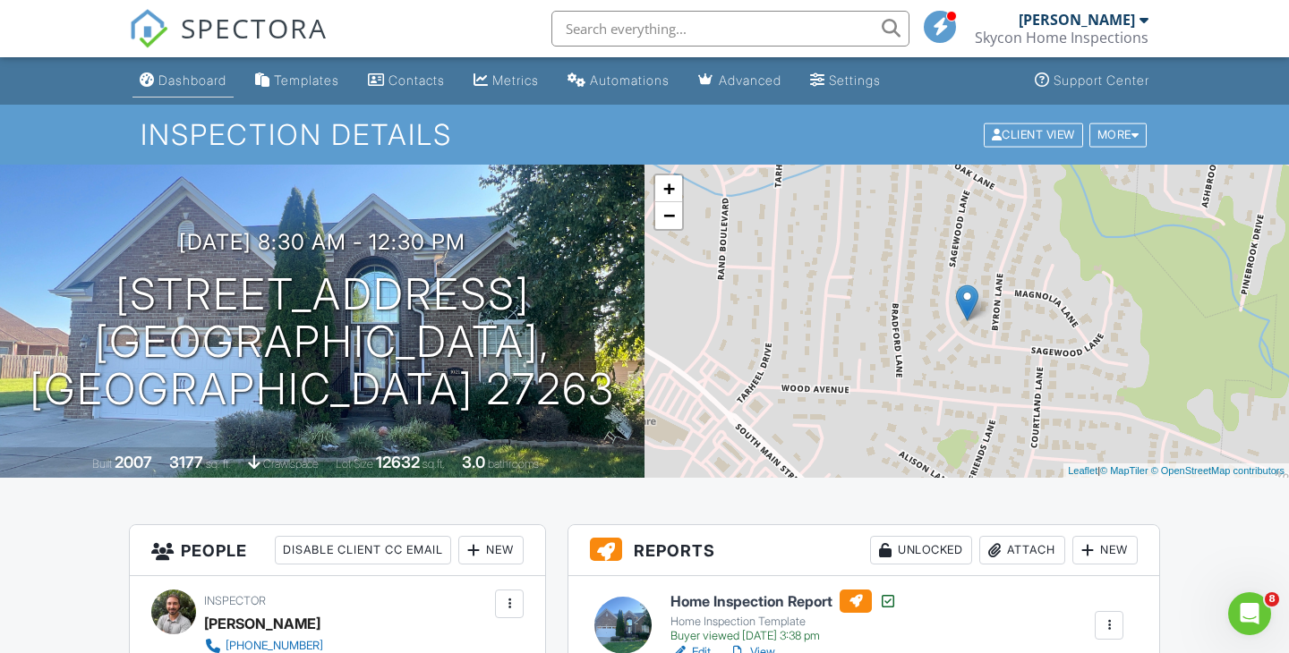
click at [180, 80] on div "Dashboard" at bounding box center [192, 79] width 68 height 15
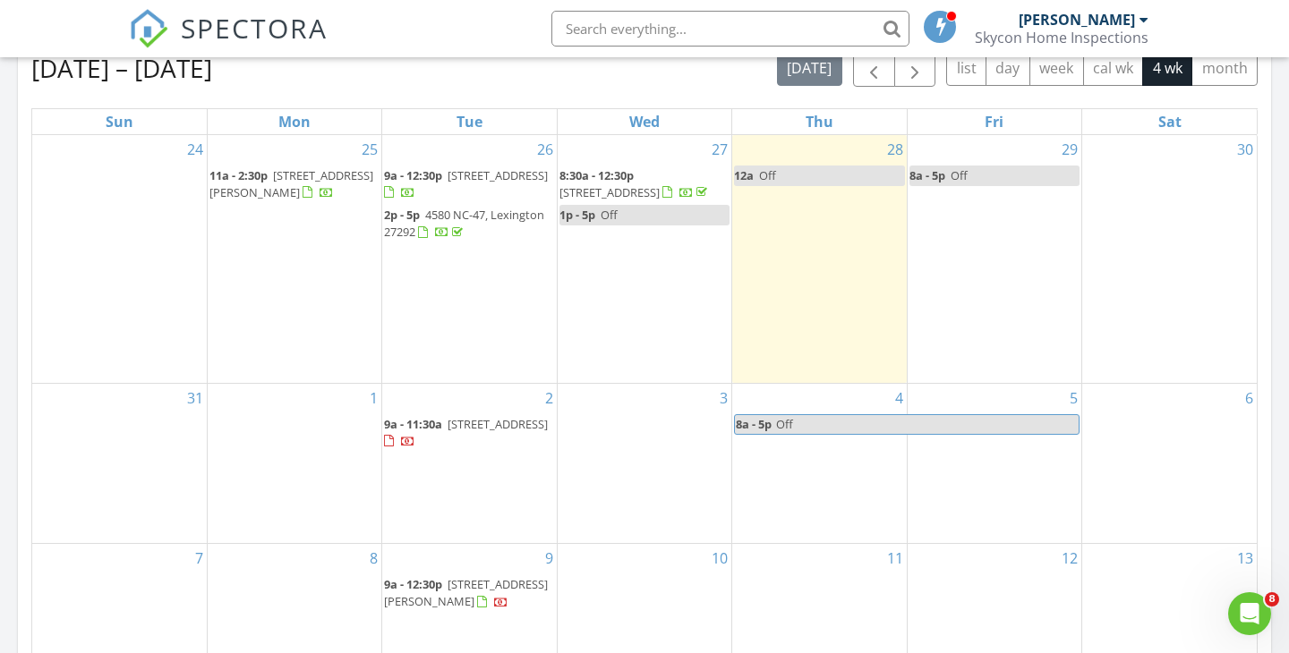
scroll to position [791, 0]
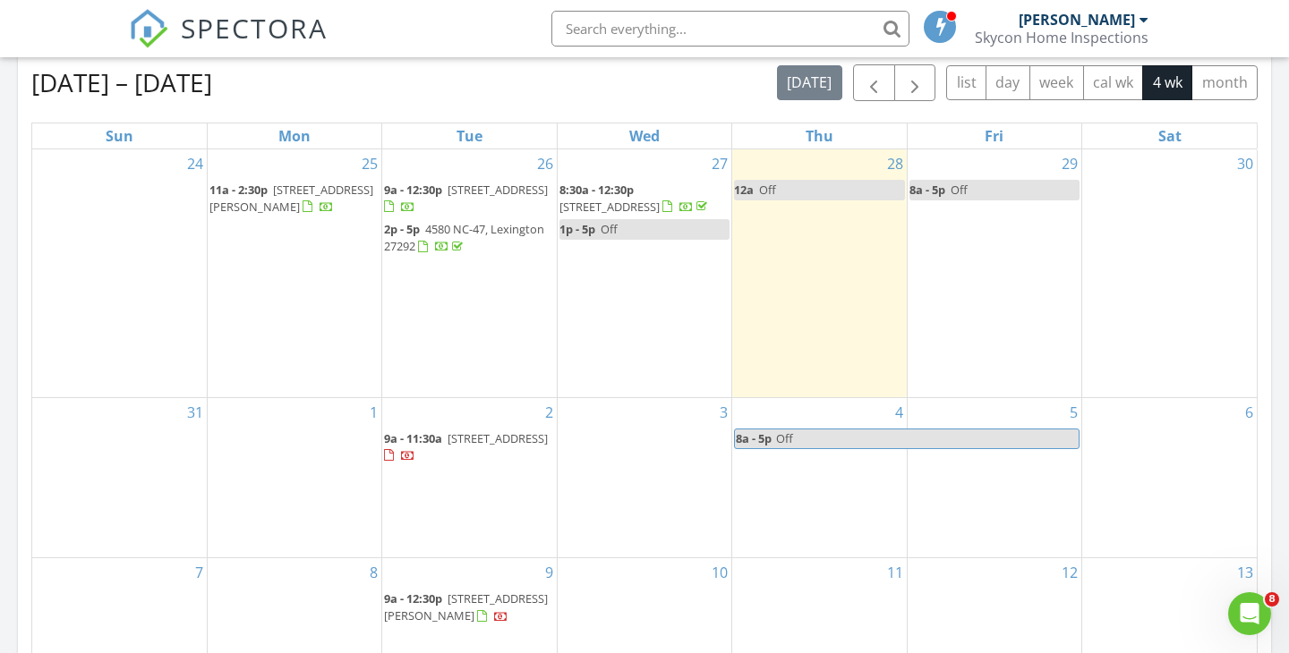
click at [464, 190] on span "130 Leeward Dr, Stokesdale 27357" at bounding box center [497, 190] width 100 height 16
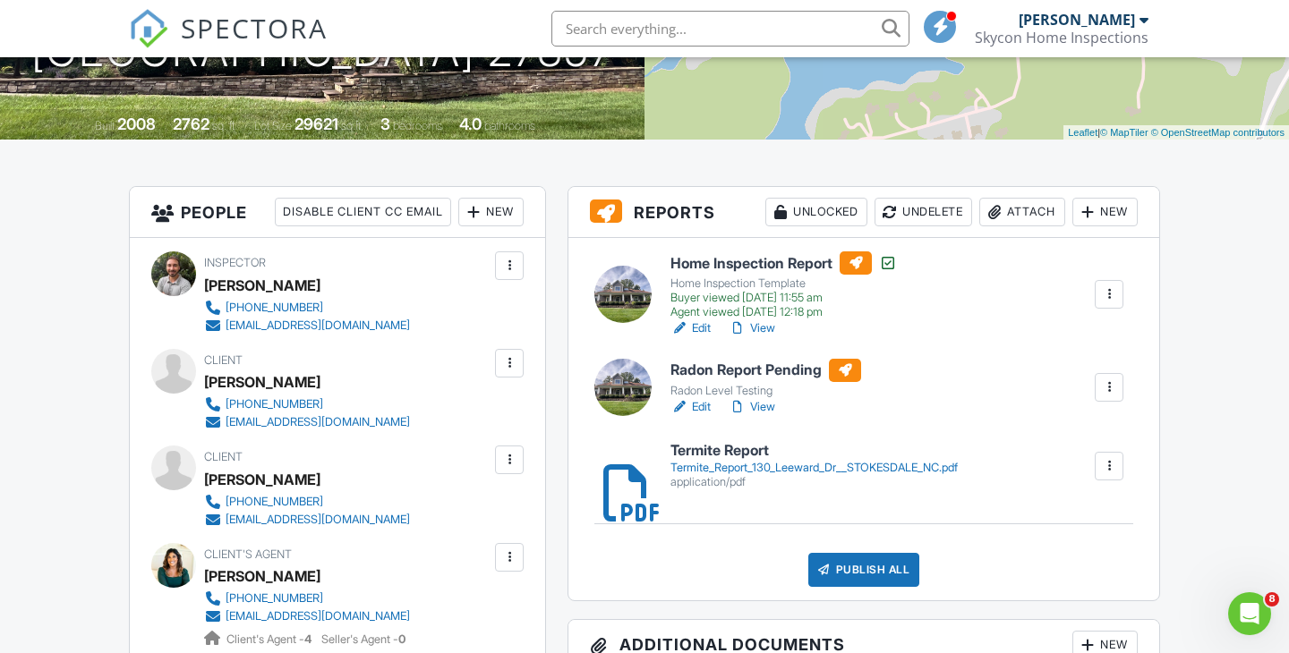
click at [1020, 213] on div "Attach" at bounding box center [1022, 212] width 86 height 29
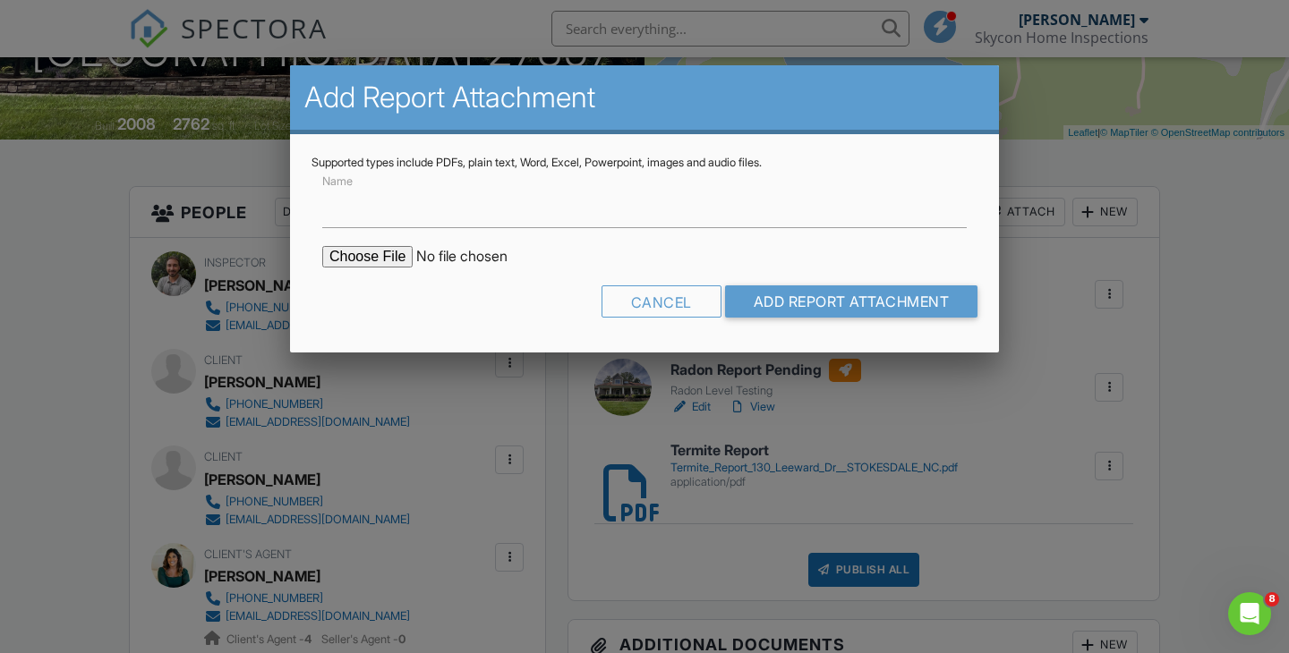
click at [397, 256] on input "file" at bounding box center [474, 256] width 304 height 21
type input "C:\fakepath\Radon [STREET_ADDRESS]pdf"
click at [560, 203] on input "Name" at bounding box center [644, 206] width 644 height 44
type input "Radon Below 4.0"
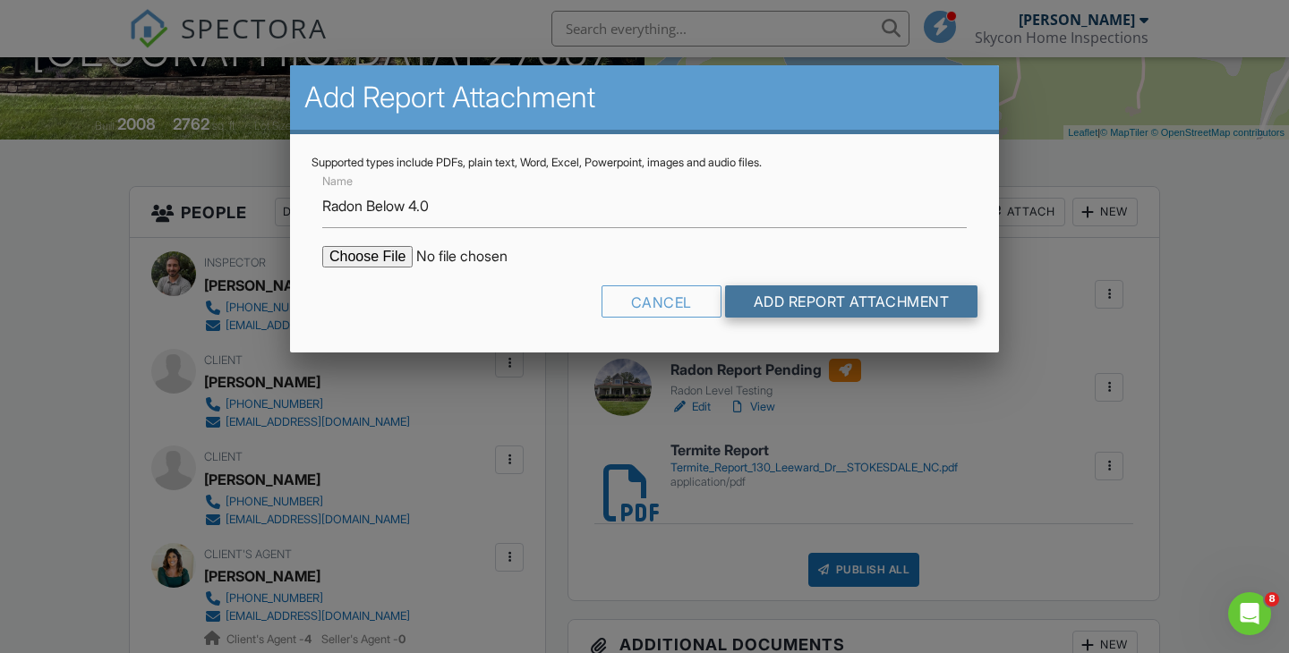
click at [775, 302] on input "Add Report Attachment" at bounding box center [851, 301] width 253 height 32
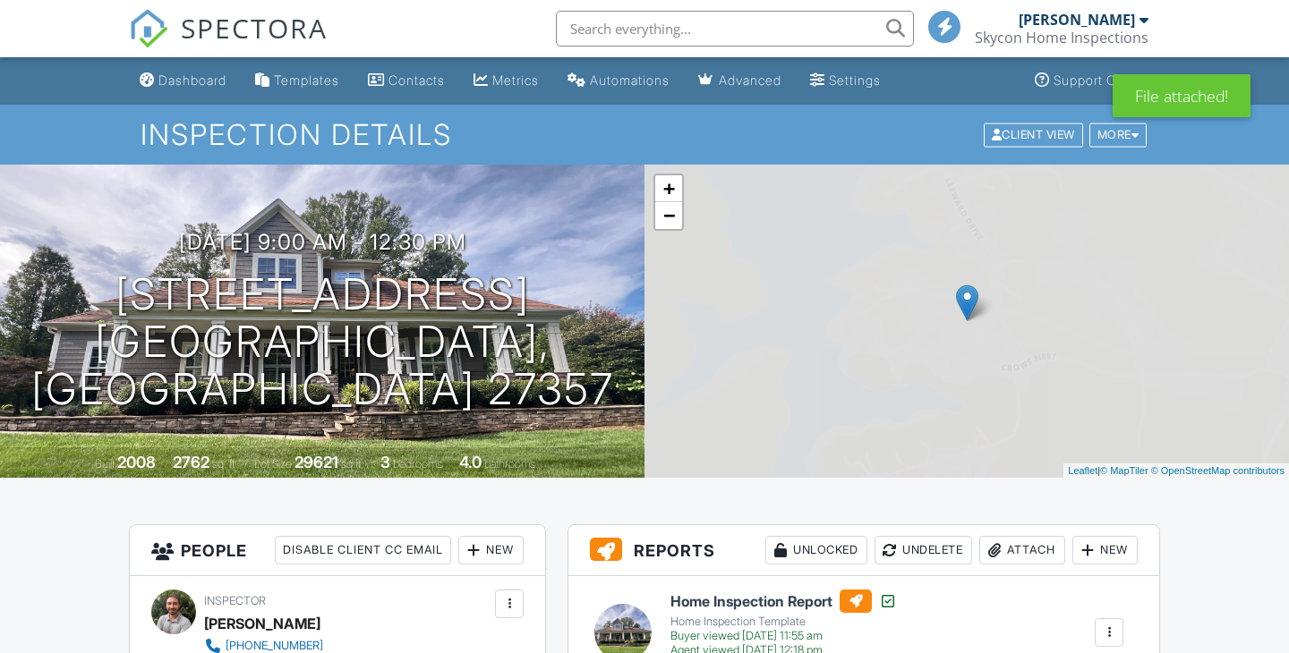
scroll to position [324, 0]
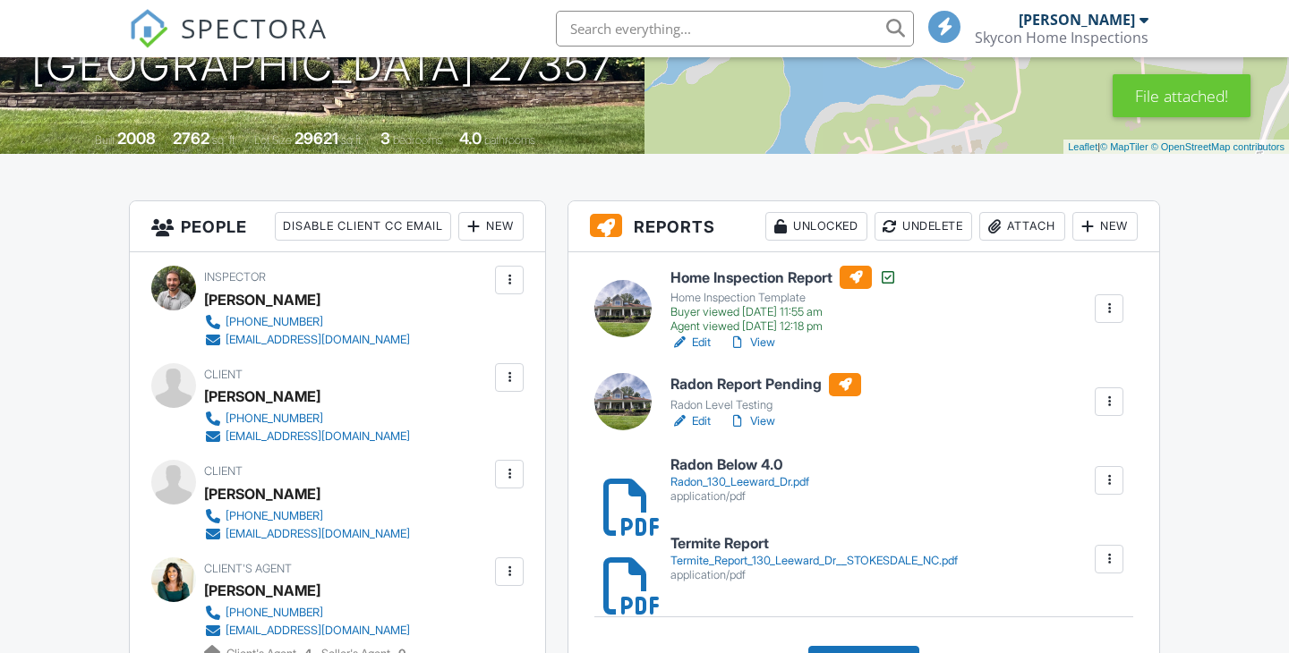
click at [754, 481] on div "Radon_130_Leeward_Dr.pdf" at bounding box center [739, 482] width 139 height 14
click at [1107, 401] on div at bounding box center [1109, 402] width 18 height 18
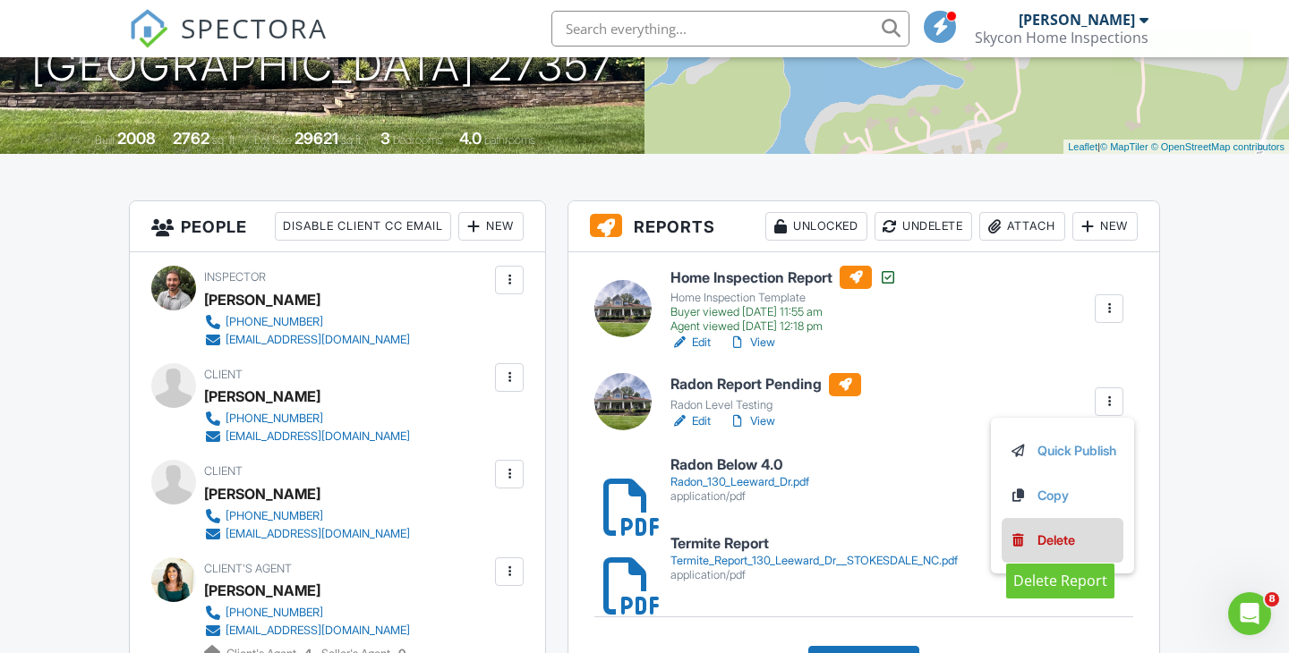
click at [1056, 536] on div "Delete" at bounding box center [1056, 541] width 38 height 20
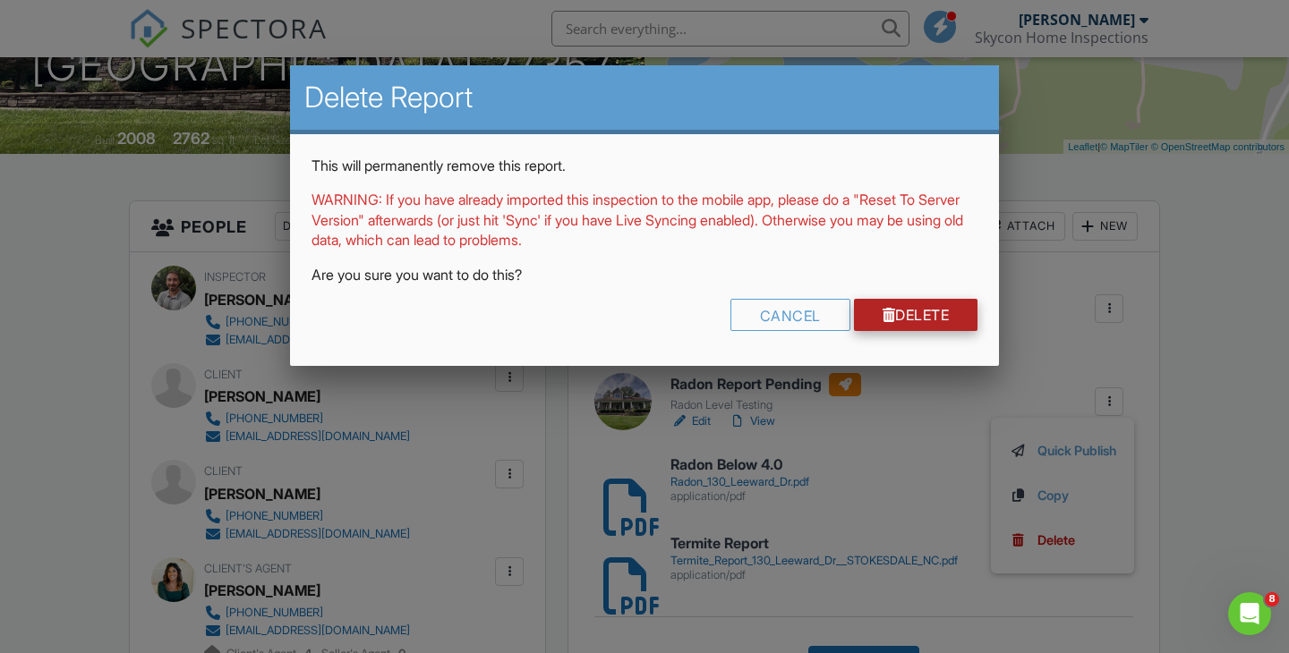
click at [900, 316] on link "Delete" at bounding box center [916, 315] width 124 height 32
